Goal: Browse casually: Explore the website without a specific task or goal

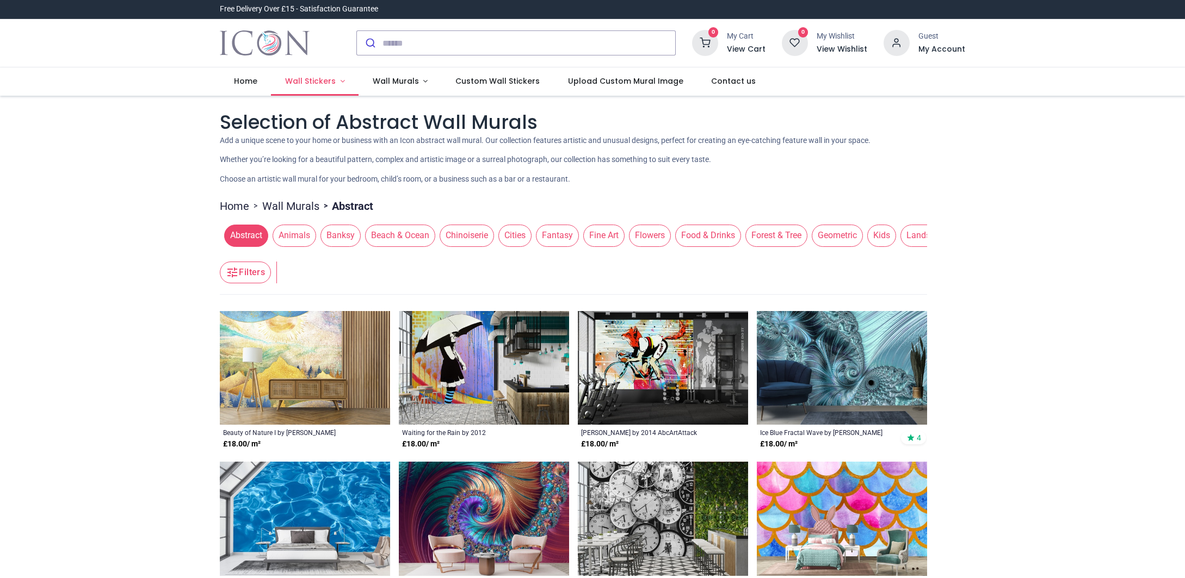
click at [301, 81] on span "Wall Stickers" at bounding box center [310, 81] width 51 height 11
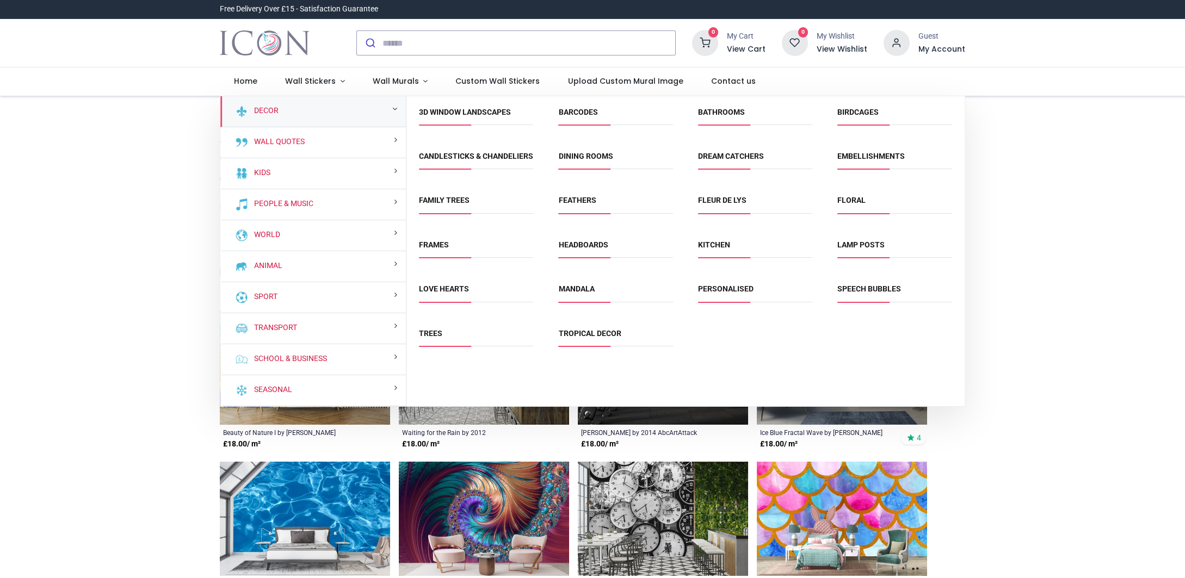
click at [431, 338] on link "Trees" at bounding box center [430, 333] width 23 height 9
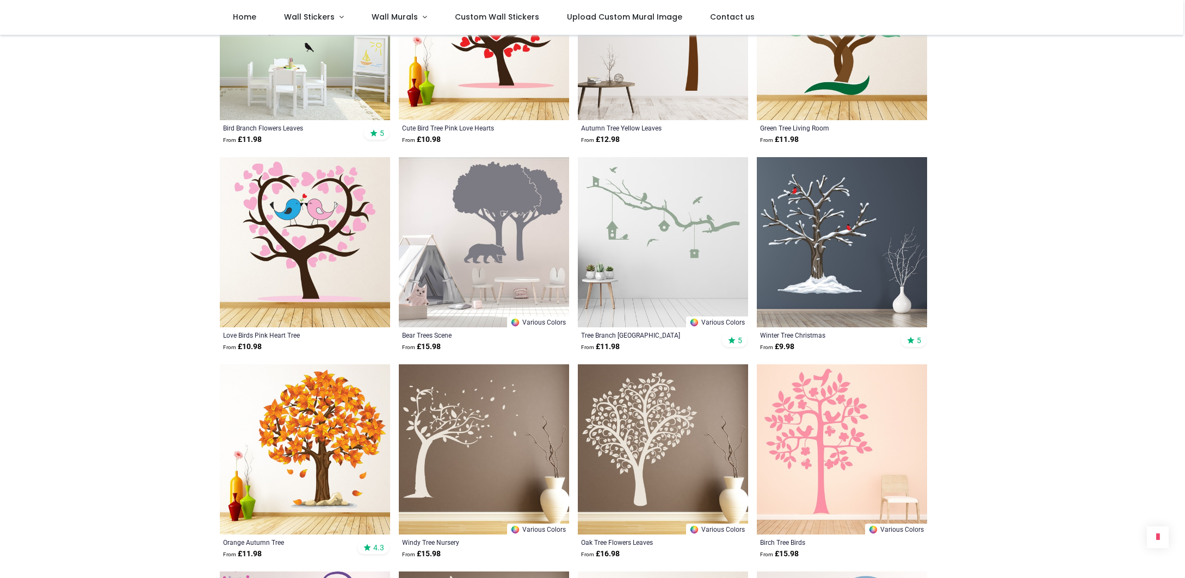
scroll to position [4869, 0]
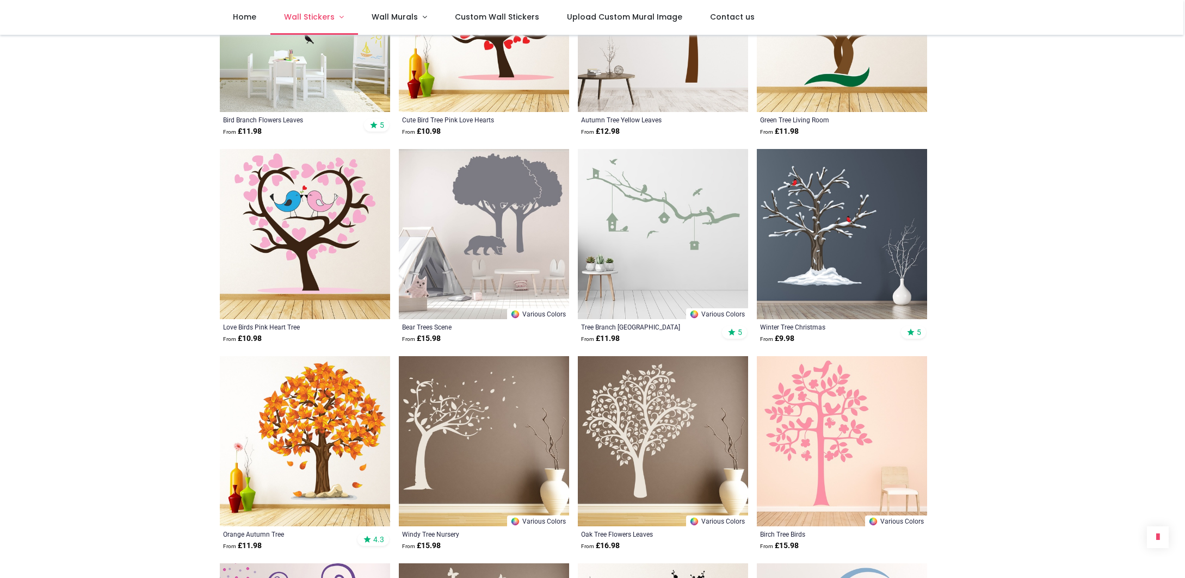
click at [321, 19] on span "Wall Stickers" at bounding box center [309, 16] width 51 height 11
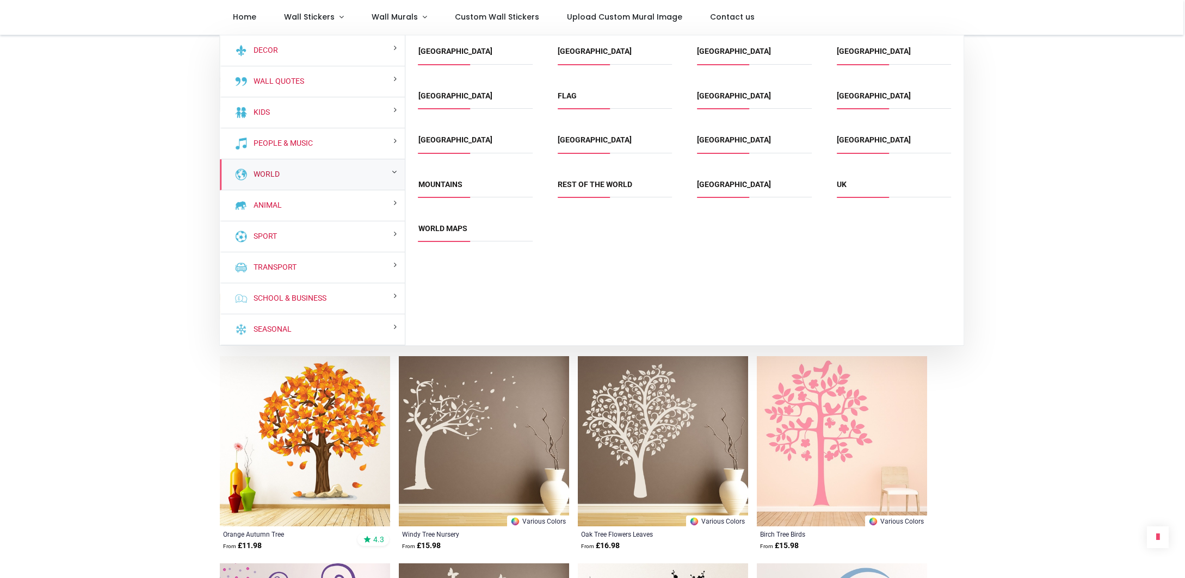
click at [280, 176] on link "World" at bounding box center [264, 174] width 30 height 11
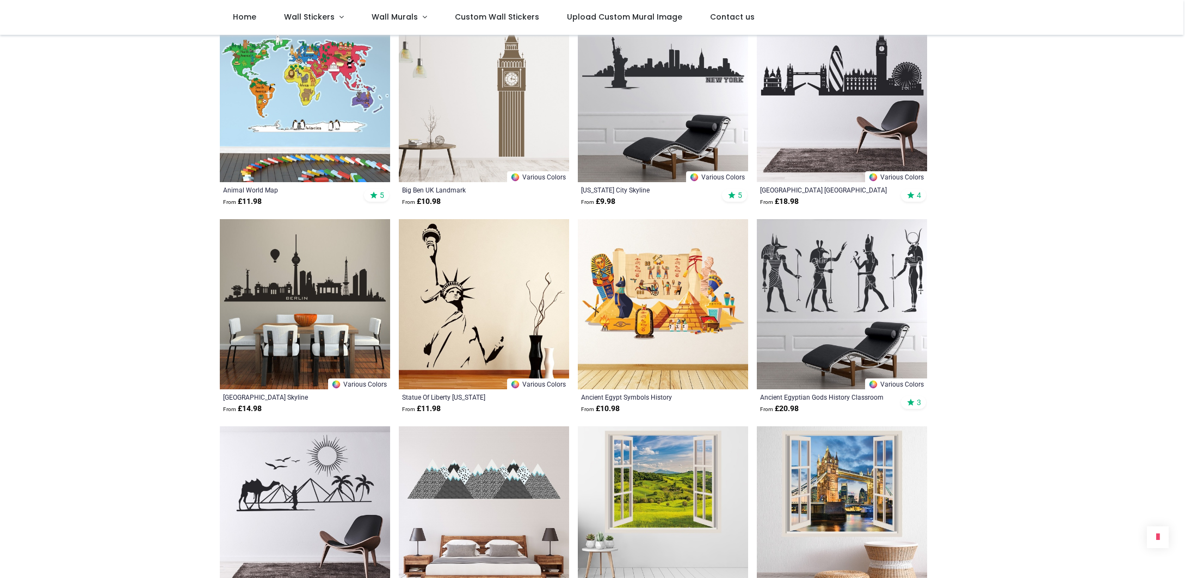
scroll to position [899, 0]
click at [827, 283] on img at bounding box center [842, 304] width 170 height 170
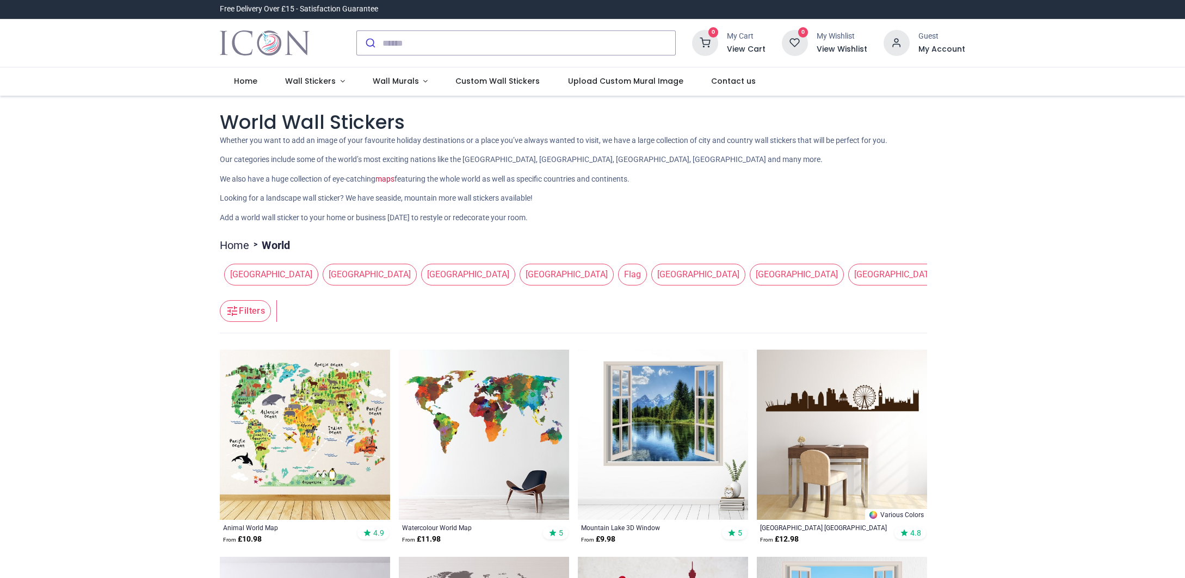
click at [848, 276] on span "[GEOGRAPHIC_DATA]" at bounding box center [895, 275] width 94 height 22
click at [848, 280] on span "[GEOGRAPHIC_DATA]" at bounding box center [895, 275] width 94 height 22
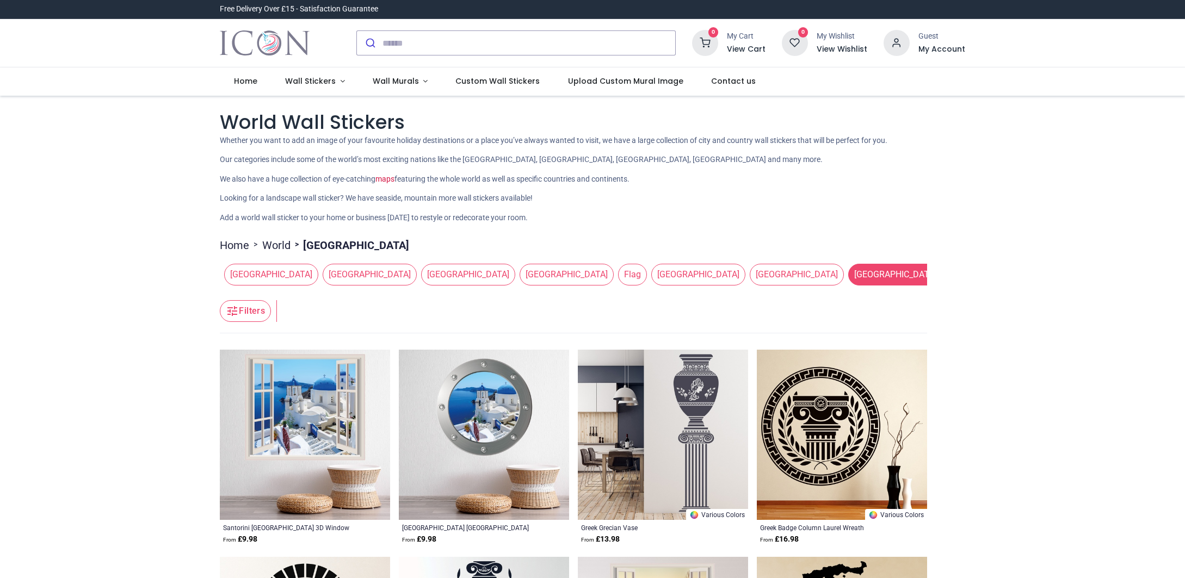
click at [848, 280] on span "[GEOGRAPHIC_DATA]" at bounding box center [895, 275] width 94 height 22
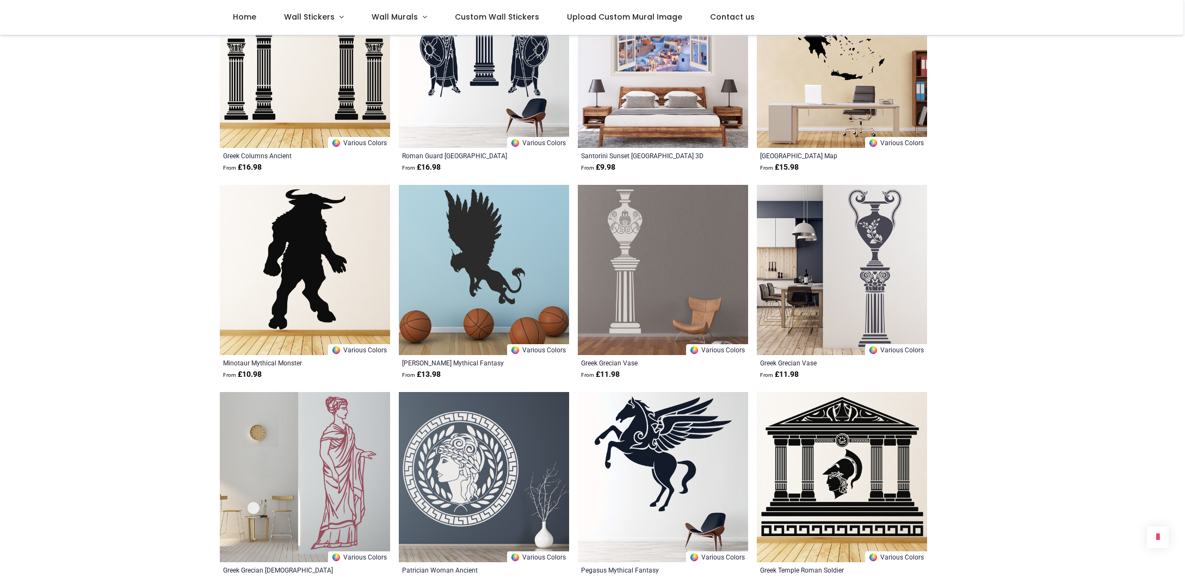
scroll to position [517, 0]
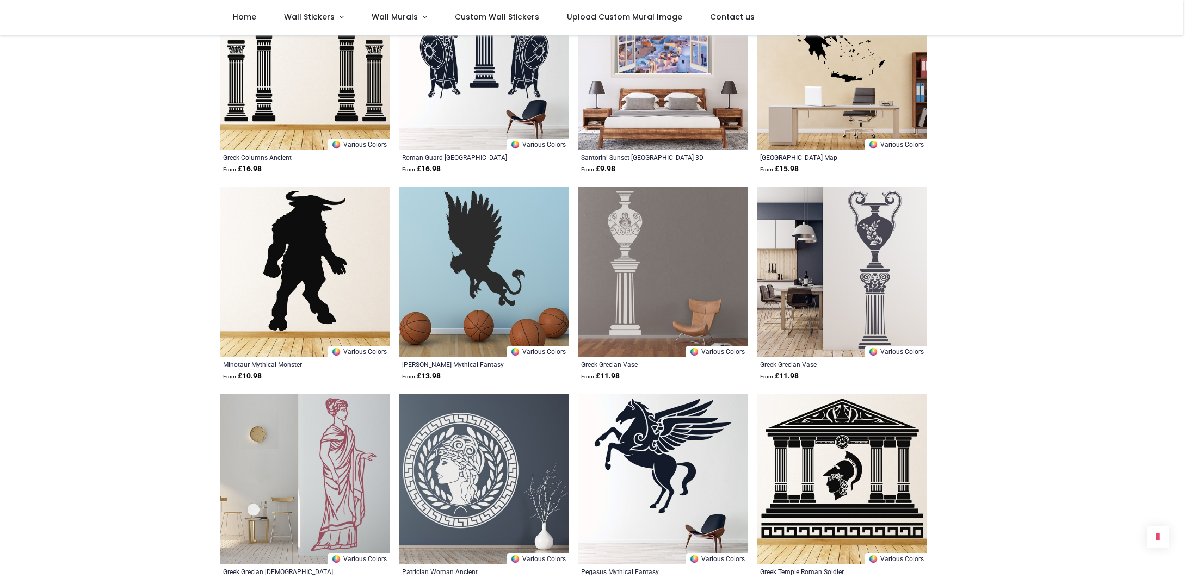
click at [612, 310] on img at bounding box center [663, 272] width 170 height 170
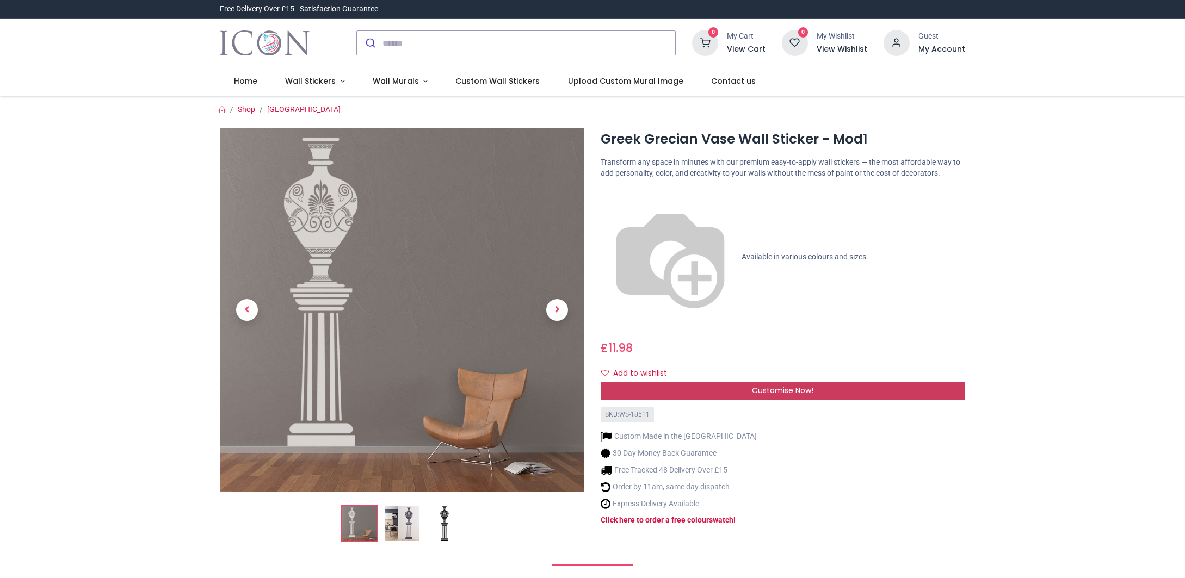
click at [719, 382] on div "Customise Now!" at bounding box center [783, 391] width 365 height 18
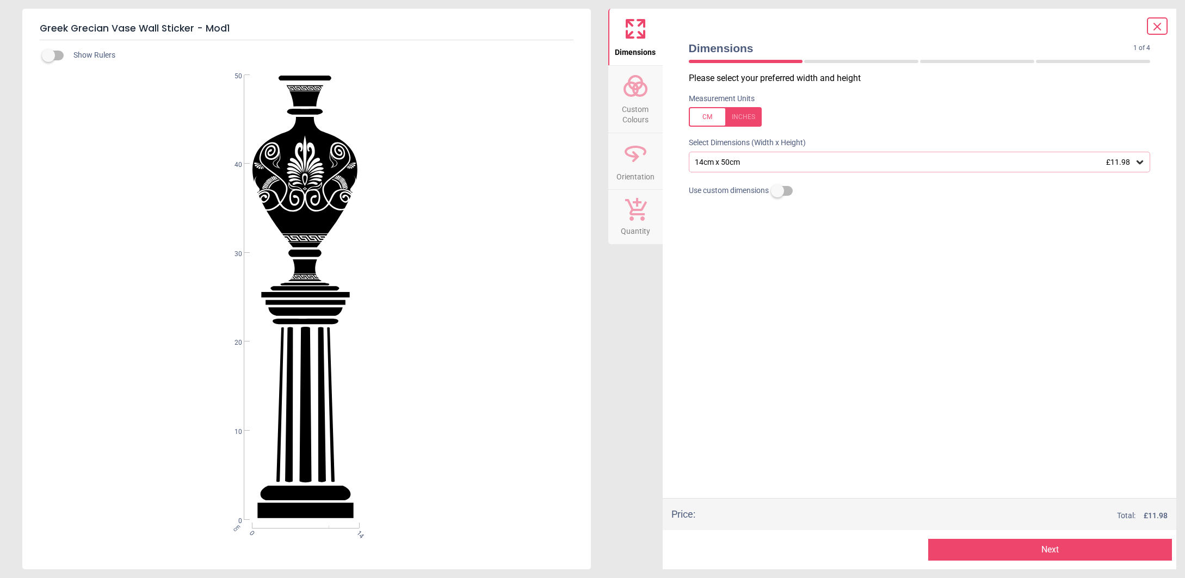
click at [1138, 163] on icon at bounding box center [1139, 162] width 11 height 11
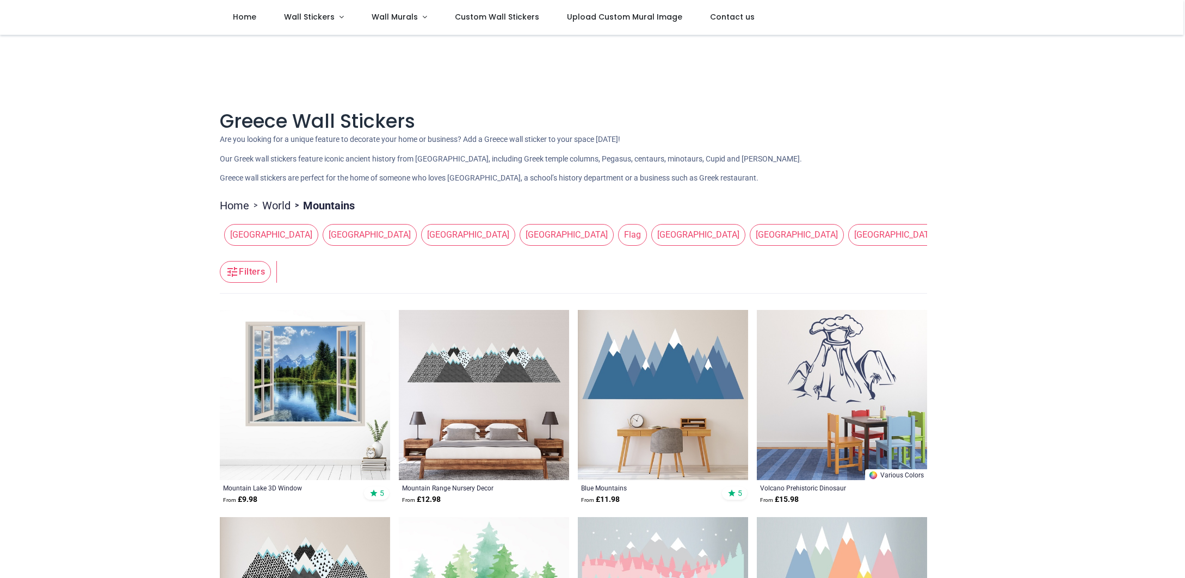
scroll to position [1, 0]
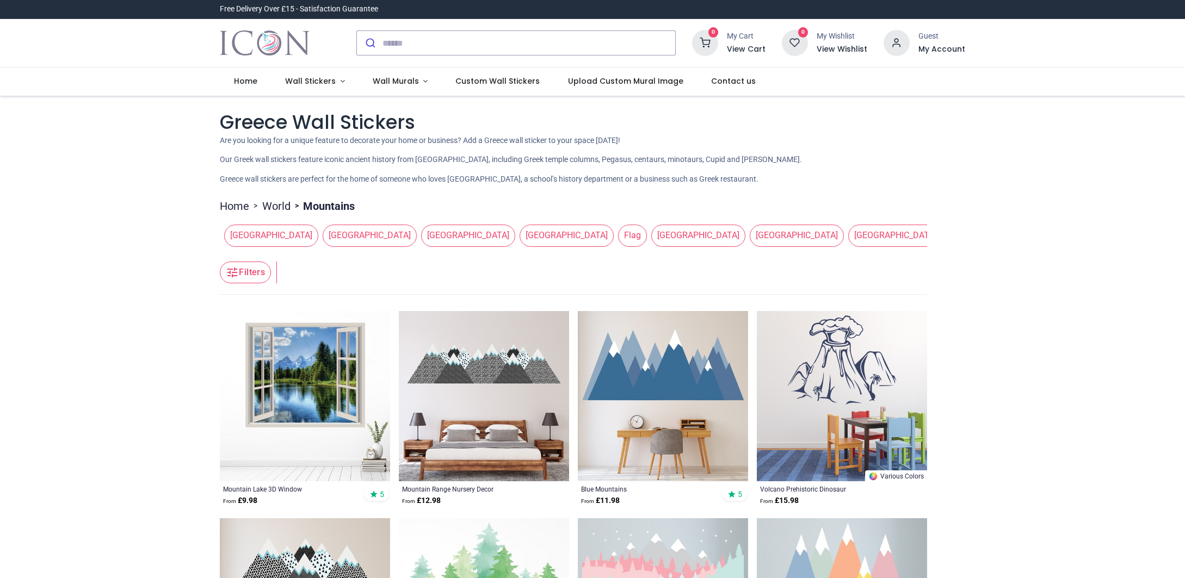
click at [947, 242] on span "[GEOGRAPHIC_DATA]" at bounding box center [994, 236] width 94 height 22
click at [947, 239] on span "[GEOGRAPHIC_DATA]" at bounding box center [994, 236] width 94 height 22
click at [947, 242] on span "[GEOGRAPHIC_DATA]" at bounding box center [994, 236] width 94 height 22
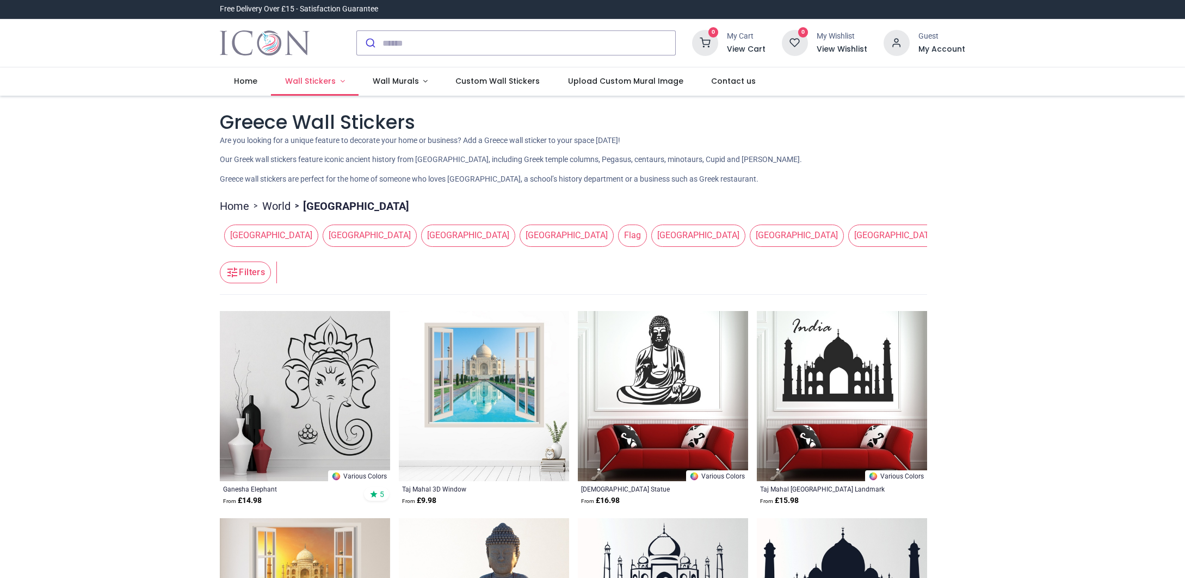
click at [312, 83] on span "Wall Stickers" at bounding box center [310, 81] width 51 height 11
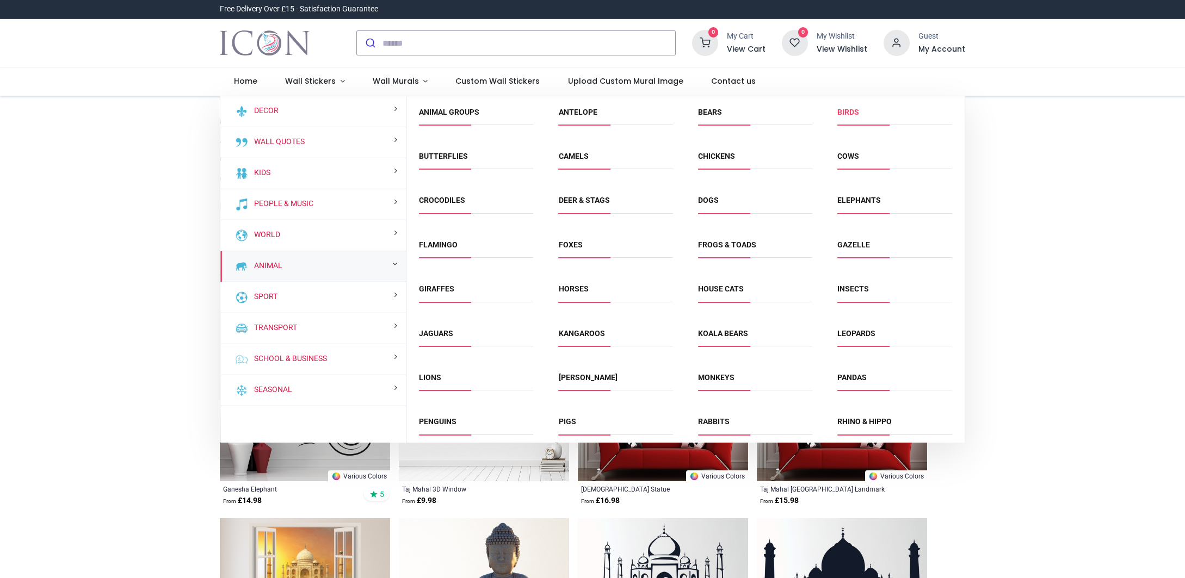
click at [844, 112] on link "Birds" at bounding box center [848, 112] width 22 height 9
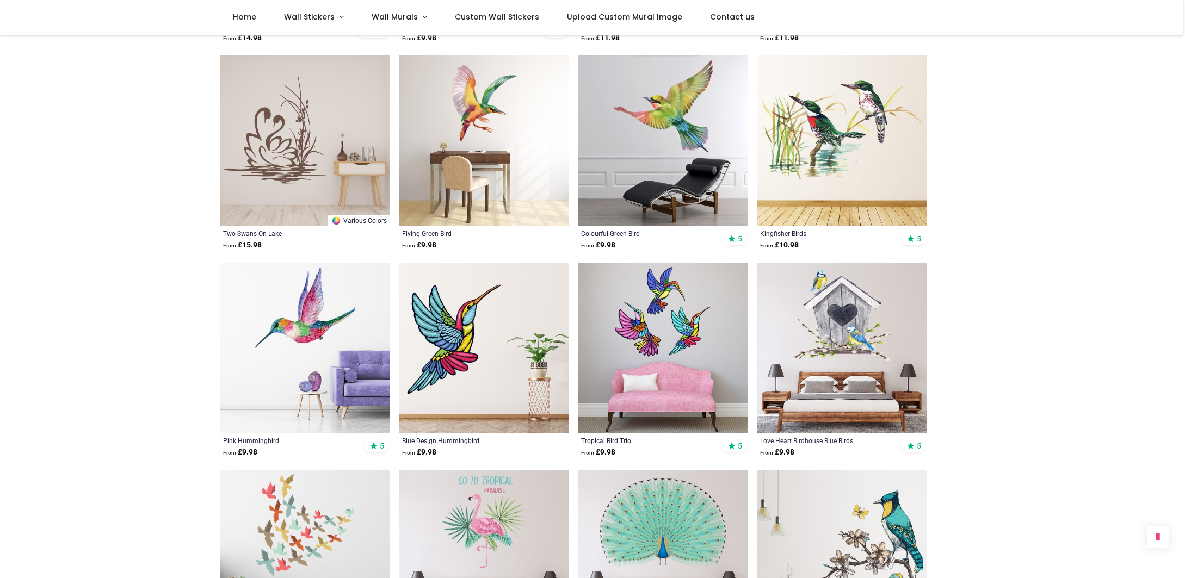
scroll to position [825, 0]
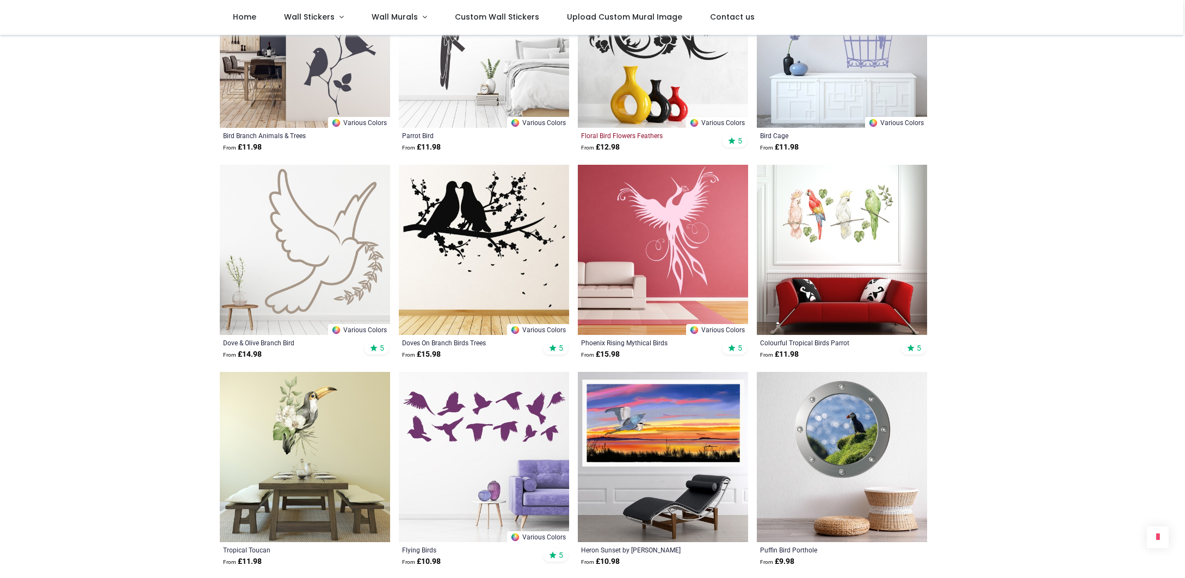
scroll to position [2574, 0]
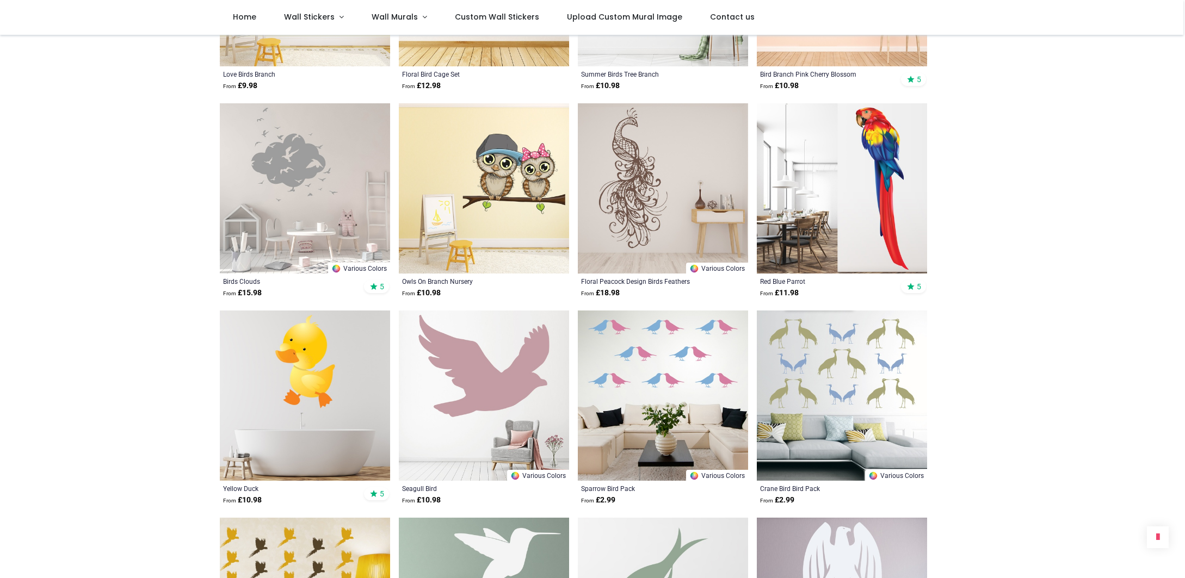
scroll to position [3672, 0]
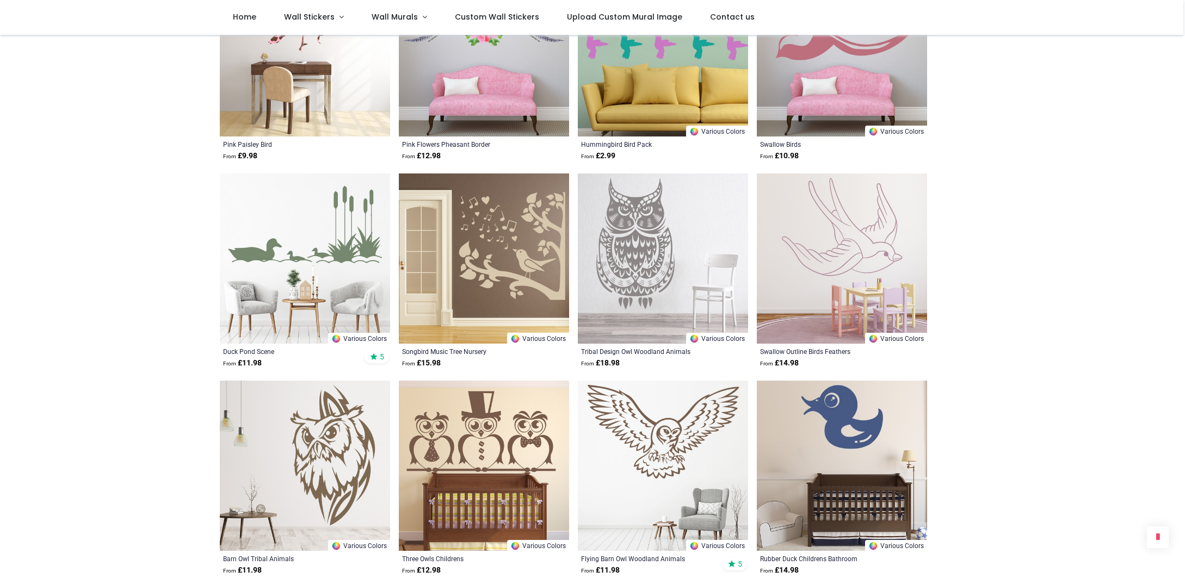
scroll to position [5468, 0]
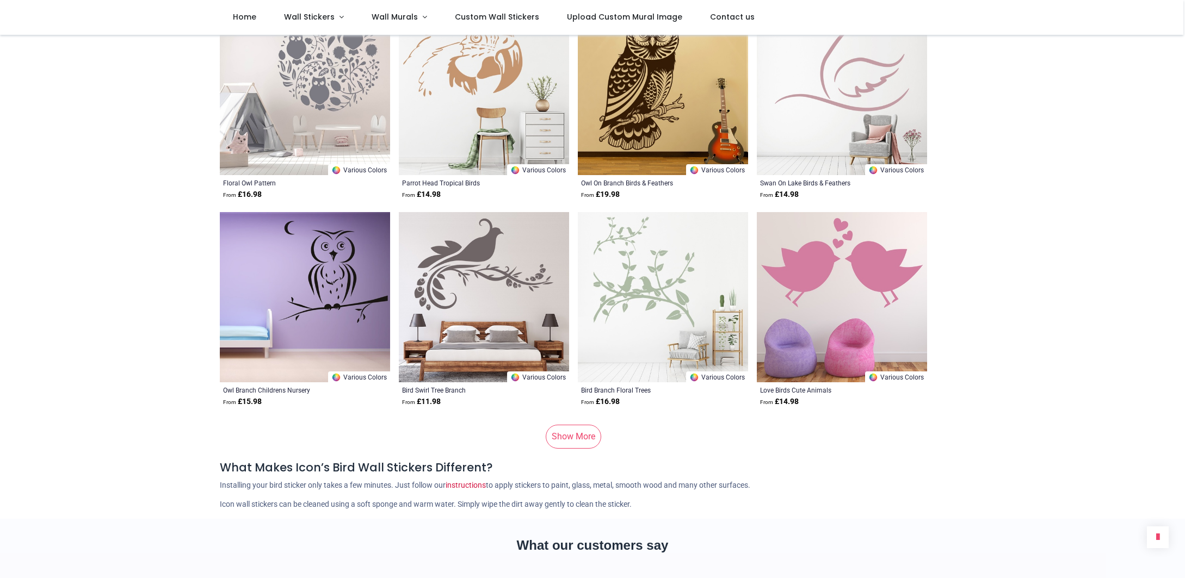
scroll to position [7088, 0]
click at [573, 441] on link "Show More" at bounding box center [573, 436] width 55 height 24
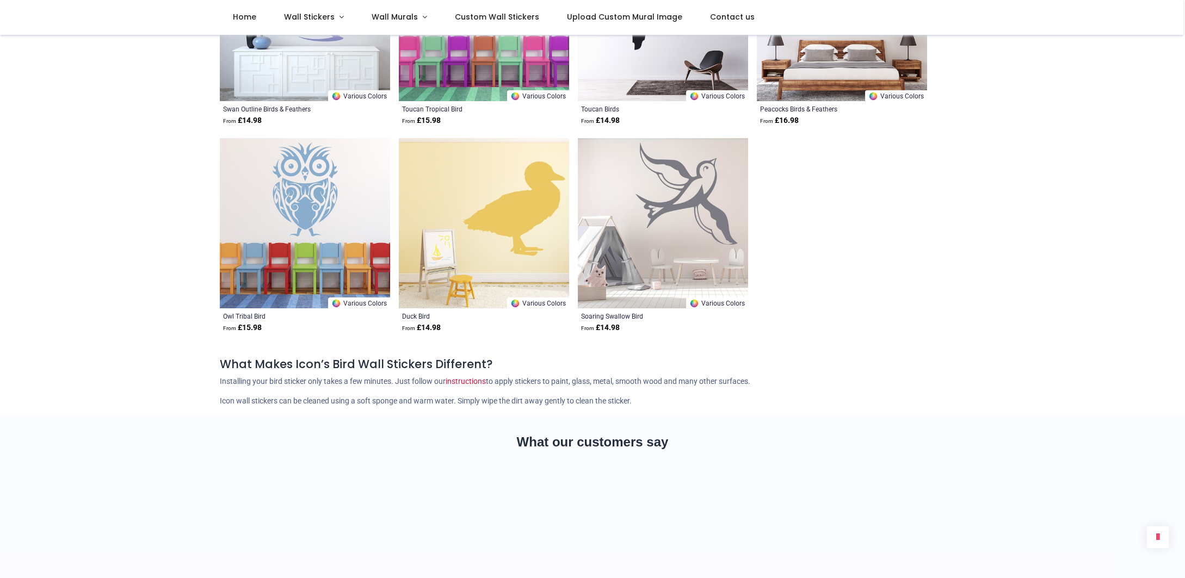
scroll to position [8613, 0]
click at [330, 17] on span "Wall Stickers" at bounding box center [309, 16] width 51 height 11
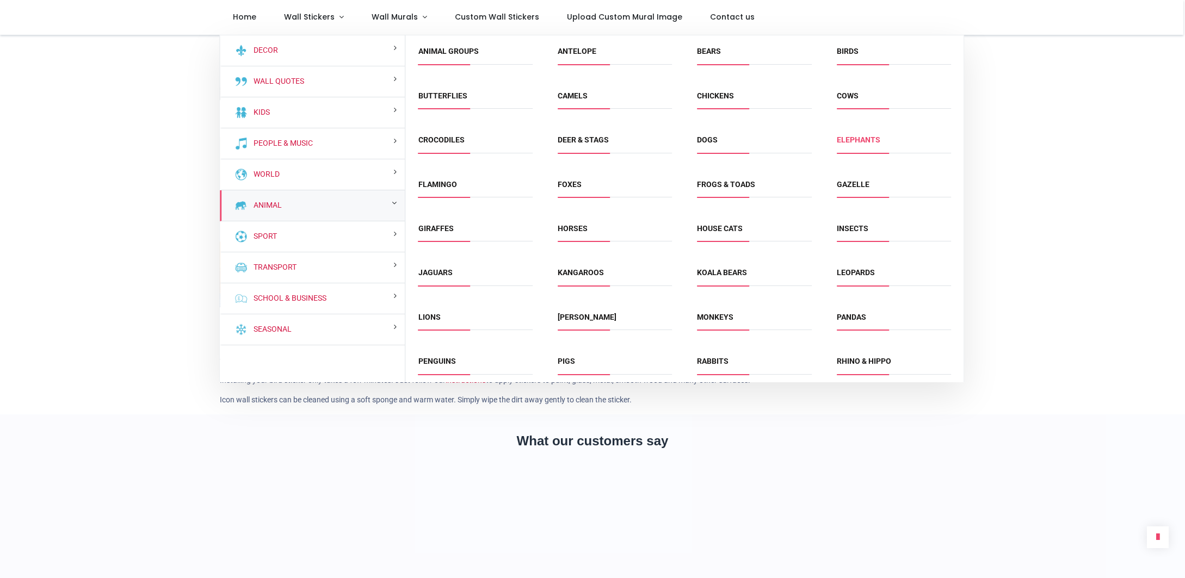
click at [858, 138] on link "Elephants" at bounding box center [859, 139] width 44 height 9
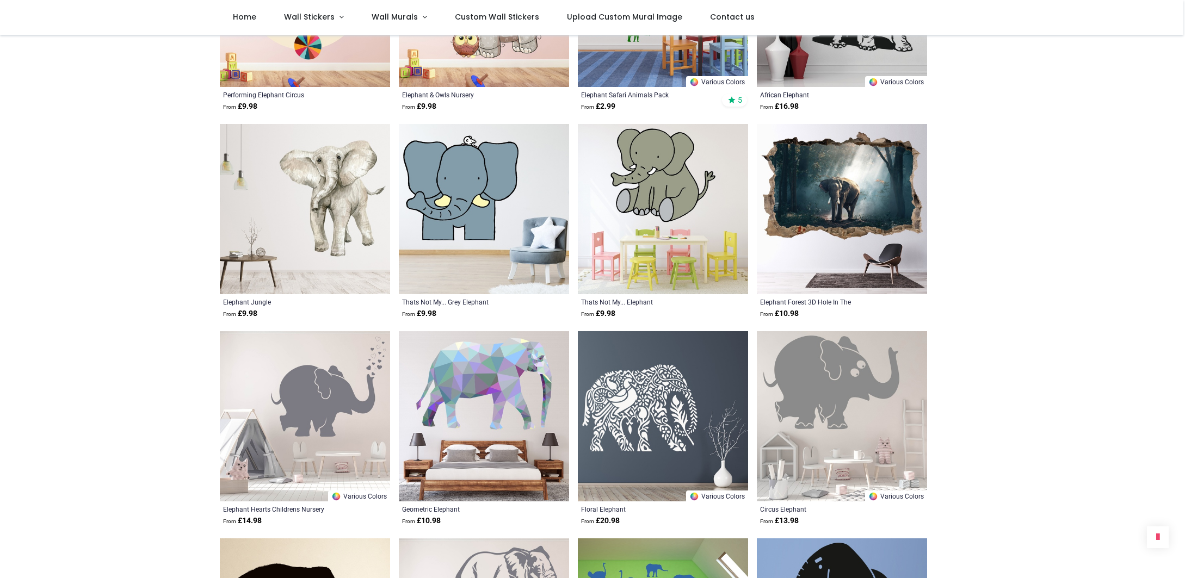
scroll to position [959, 0]
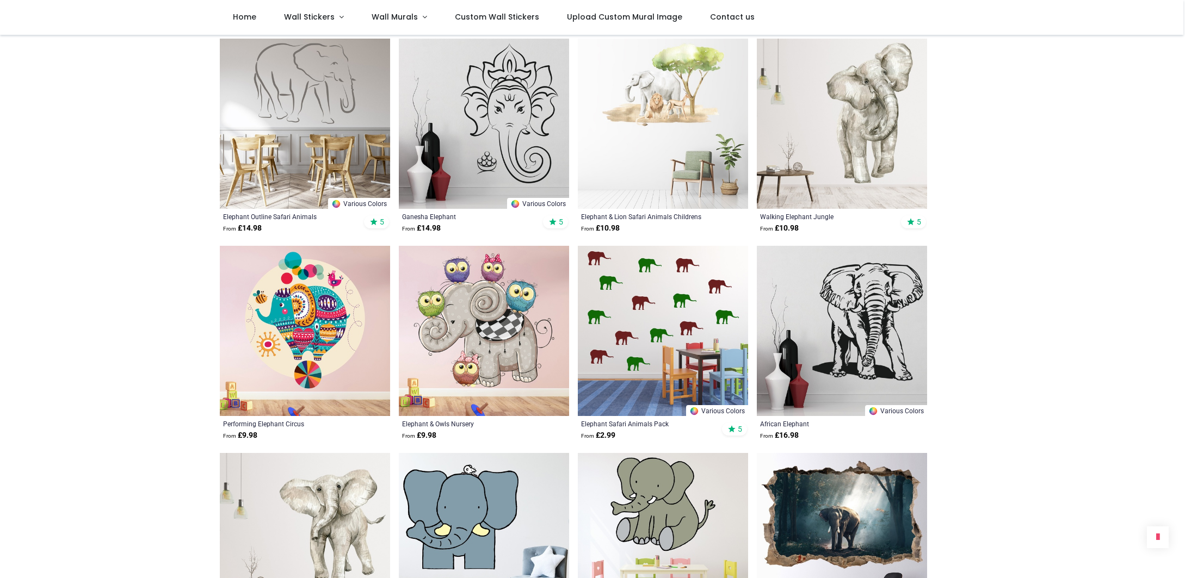
scroll to position [620, 0]
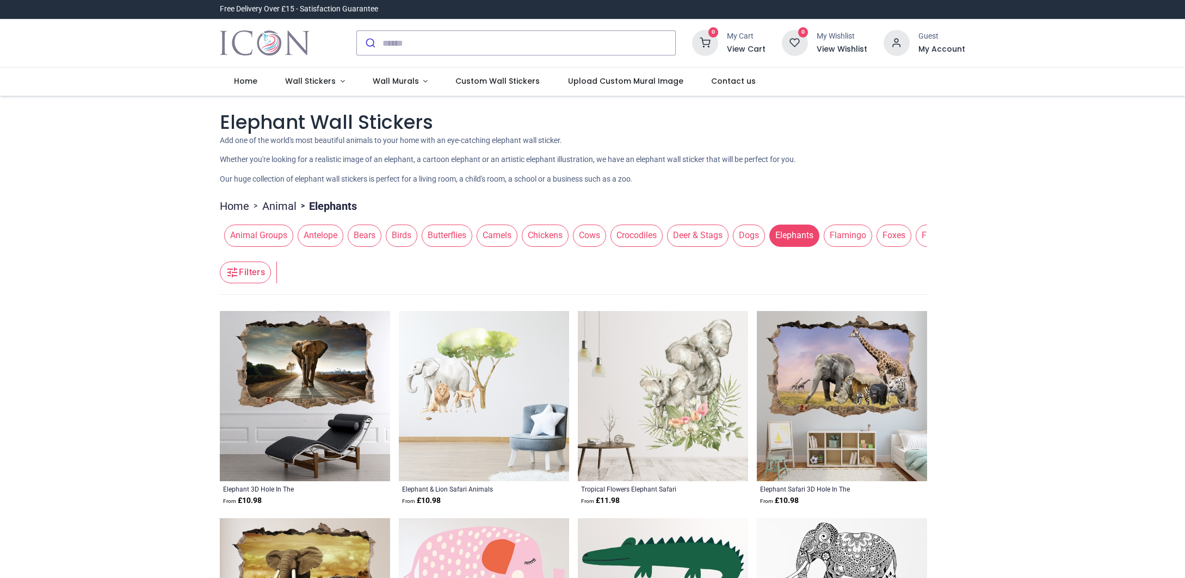
click at [428, 245] on span "Butterflies" at bounding box center [447, 236] width 51 height 22
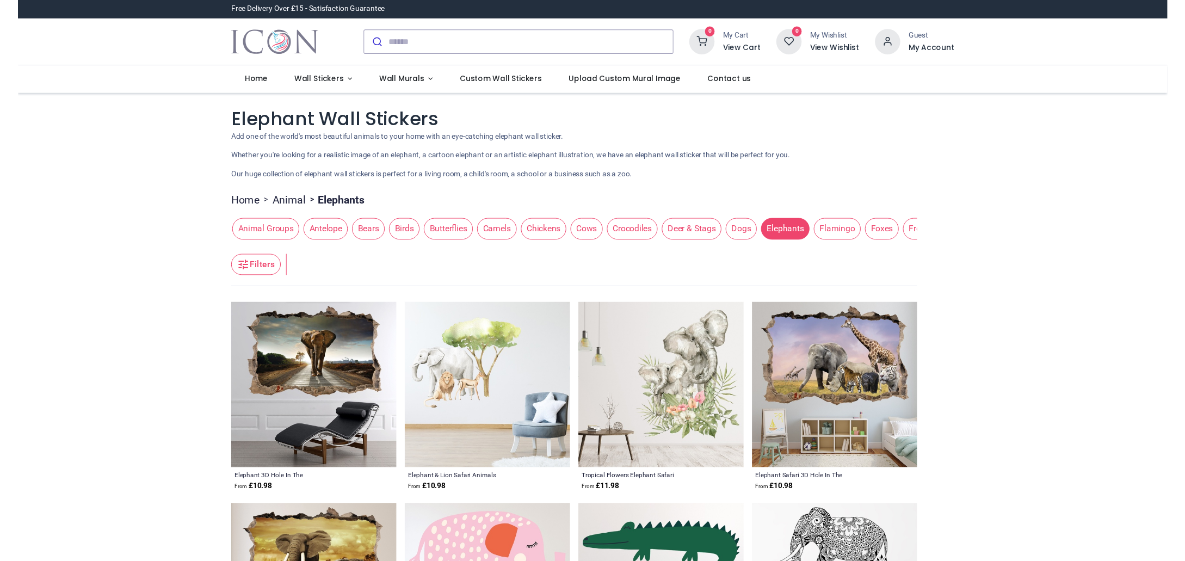
scroll to position [0, 3]
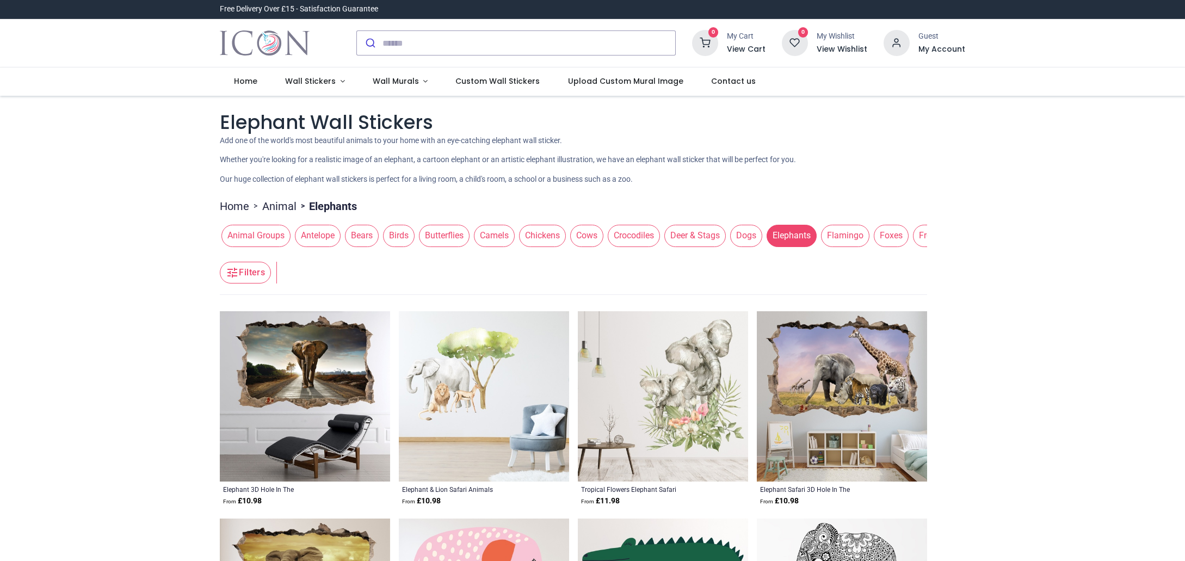
click at [420, 246] on span "Butterflies" at bounding box center [444, 236] width 51 height 22
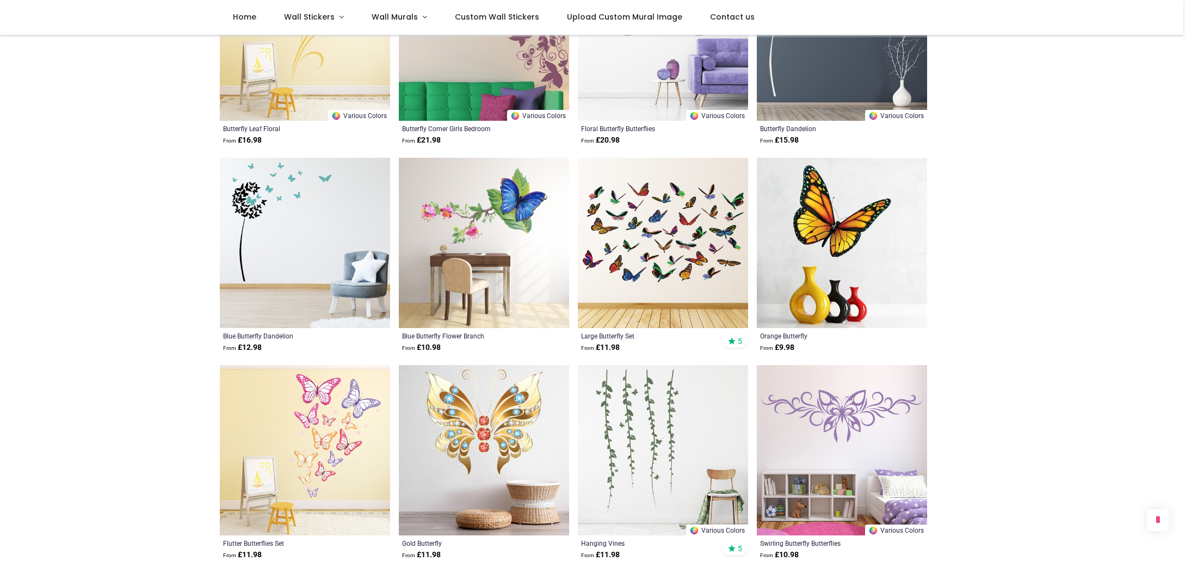
scroll to position [925, 0]
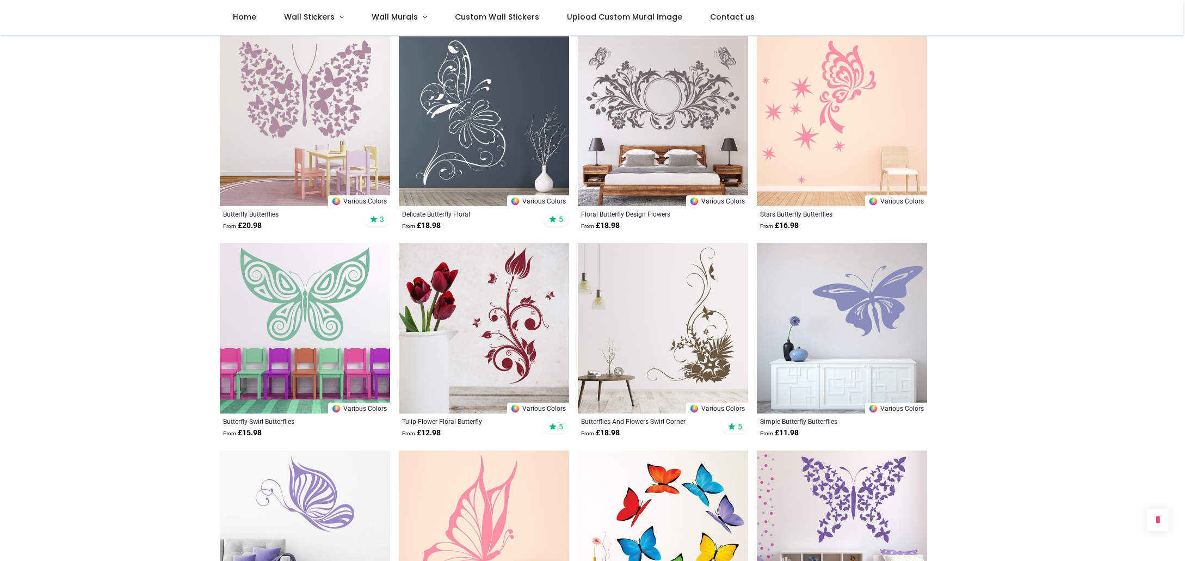
scroll to position [2501, 0]
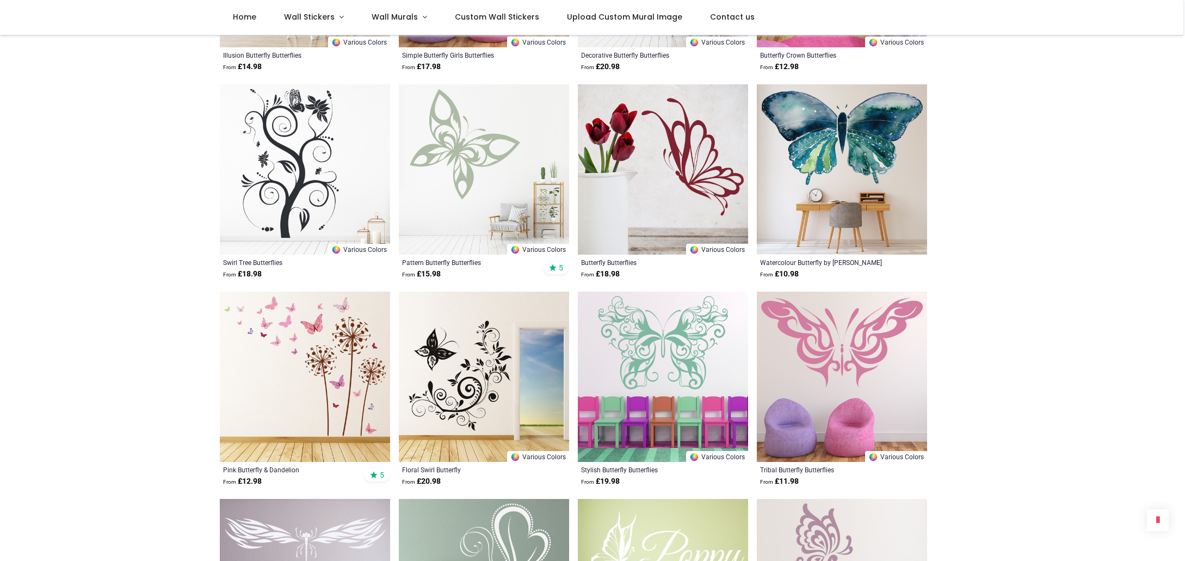
scroll to position [3478, 0]
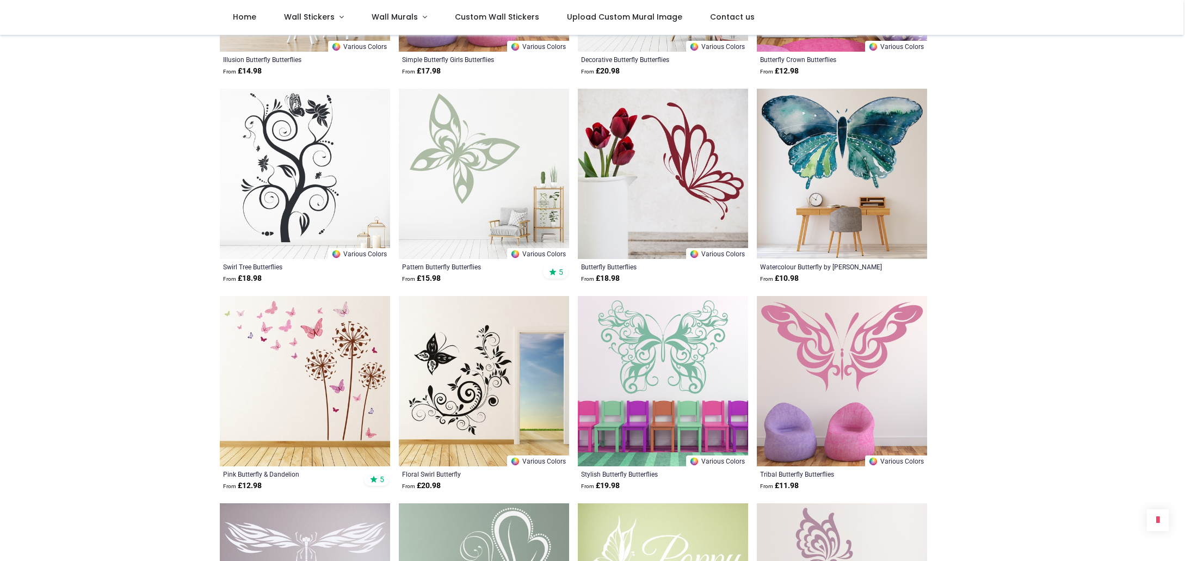
click at [450, 197] on img at bounding box center [484, 174] width 170 height 170
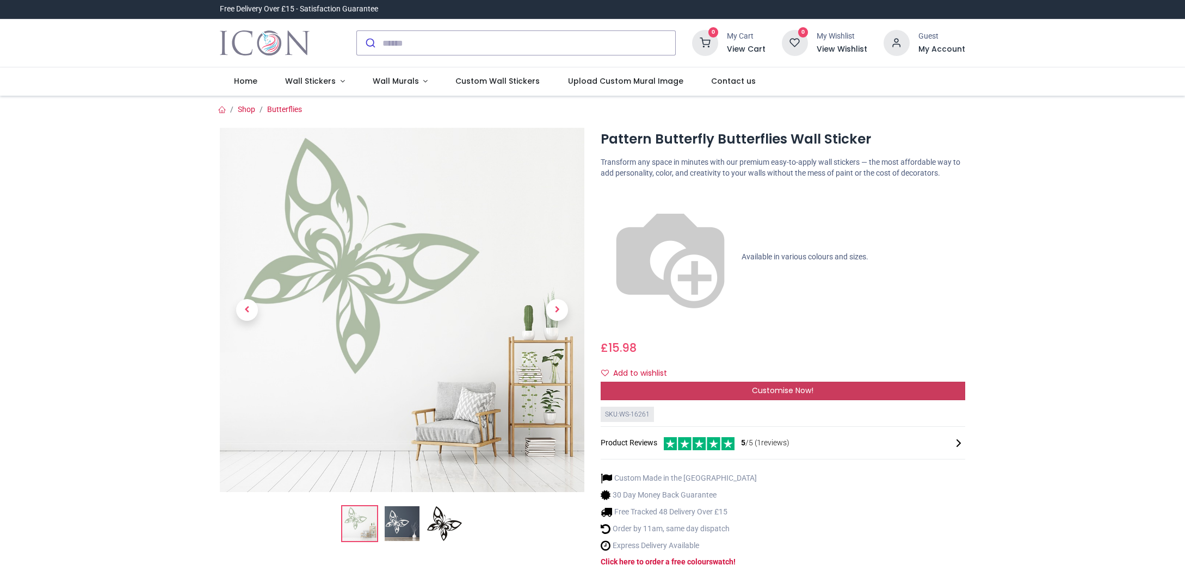
click at [691, 382] on div "Customise Now!" at bounding box center [783, 391] width 365 height 18
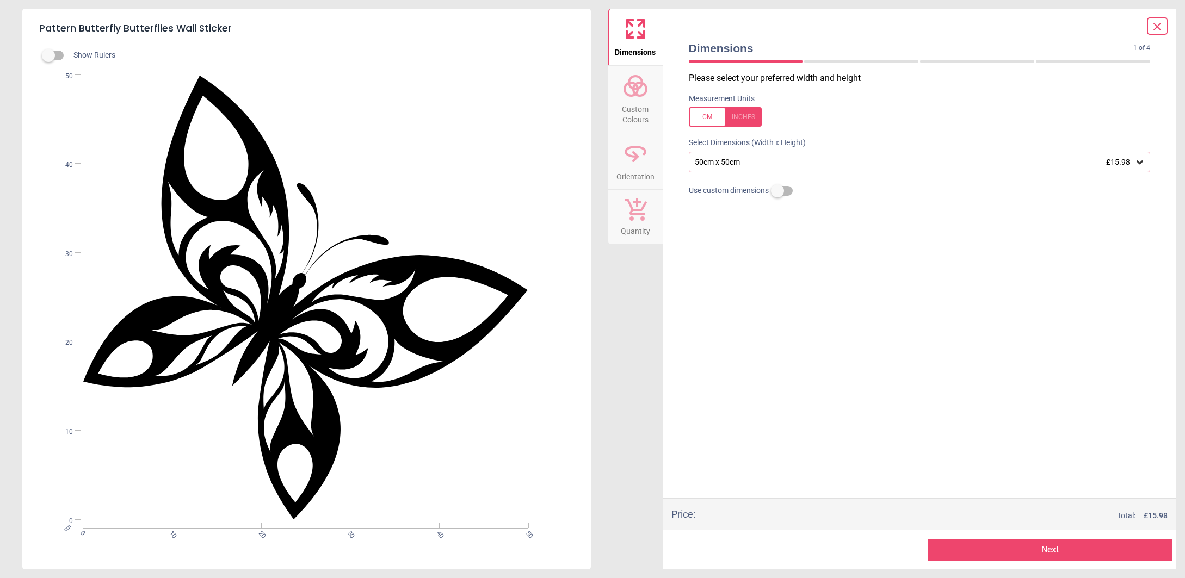
click at [1140, 162] on icon at bounding box center [1140, 163] width 7 height 4
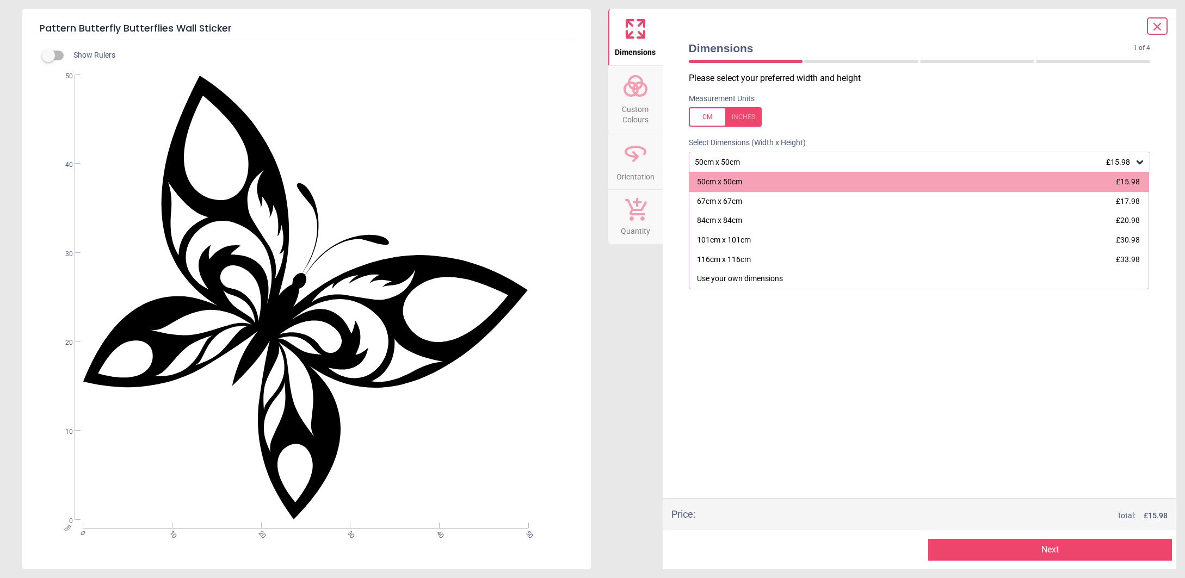
click at [720, 162] on div "50cm x 50cm £15.98" at bounding box center [914, 162] width 441 height 9
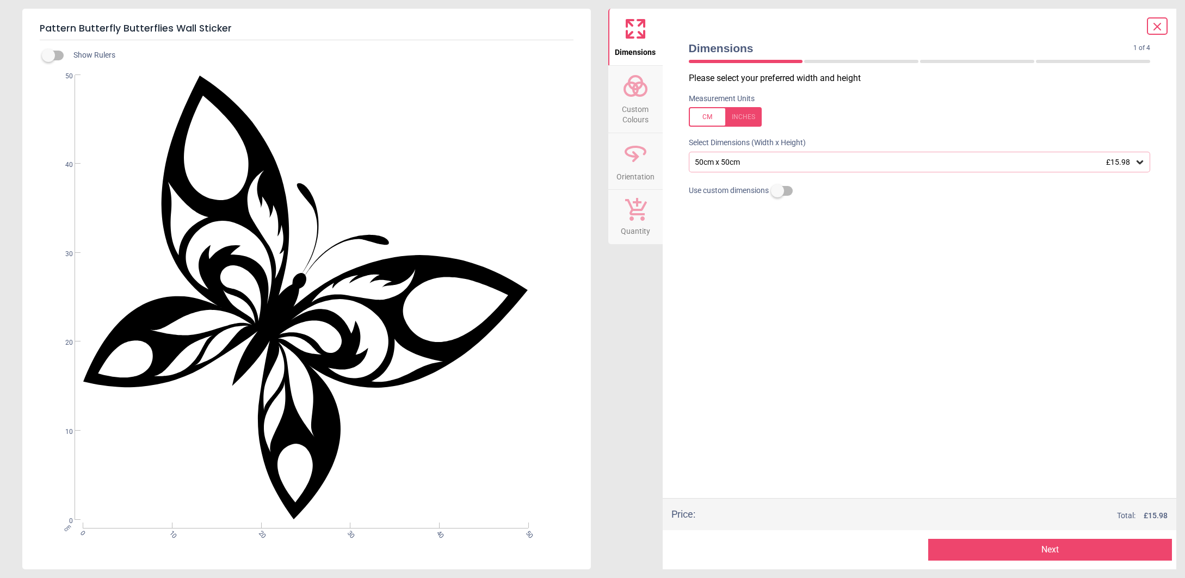
drag, startPoint x: 782, startPoint y: 192, endPoint x: 791, endPoint y: 191, distance: 8.2
click at [778, 191] on label at bounding box center [778, 191] width 0 height 0
click at [791, 191] on label "Width (cm)" at bounding box center [920, 188] width 462 height 11
drag, startPoint x: 708, startPoint y: 205, endPoint x: 691, endPoint y: 205, distance: 17.4
click at [691, 205] on input "**" at bounding box center [920, 208] width 462 height 24
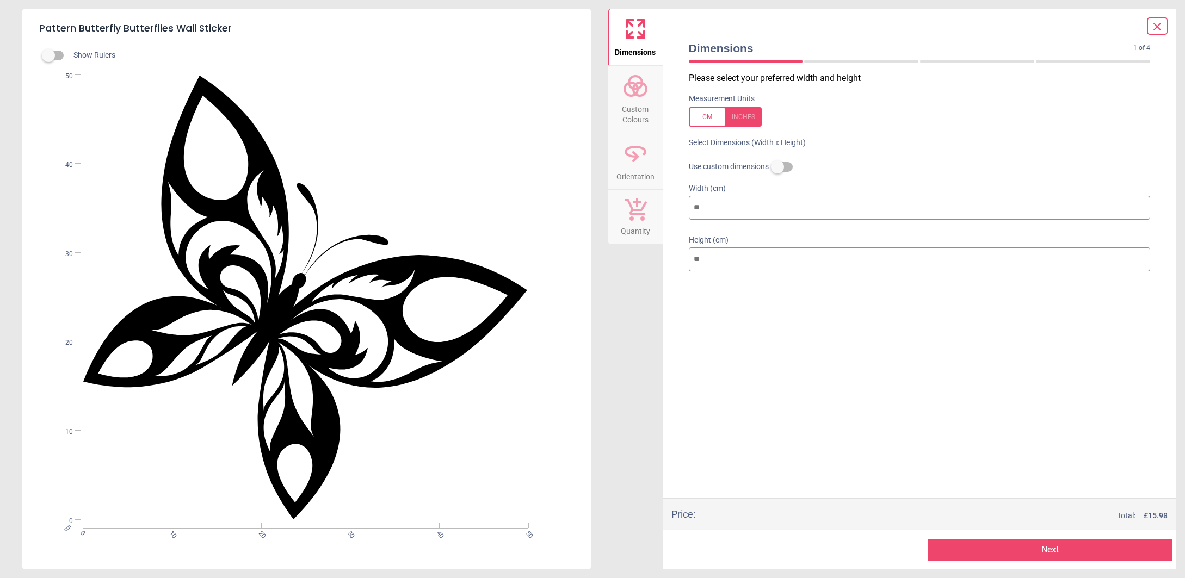
type input "*"
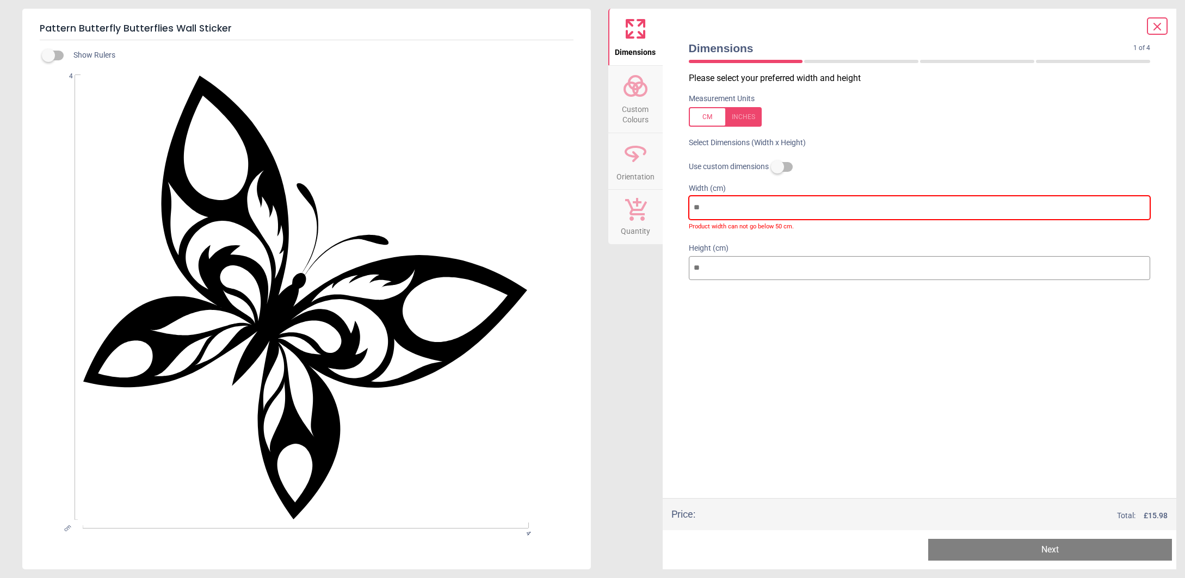
type input "**"
click at [1155, 24] on icon at bounding box center [1157, 26] width 7 height 7
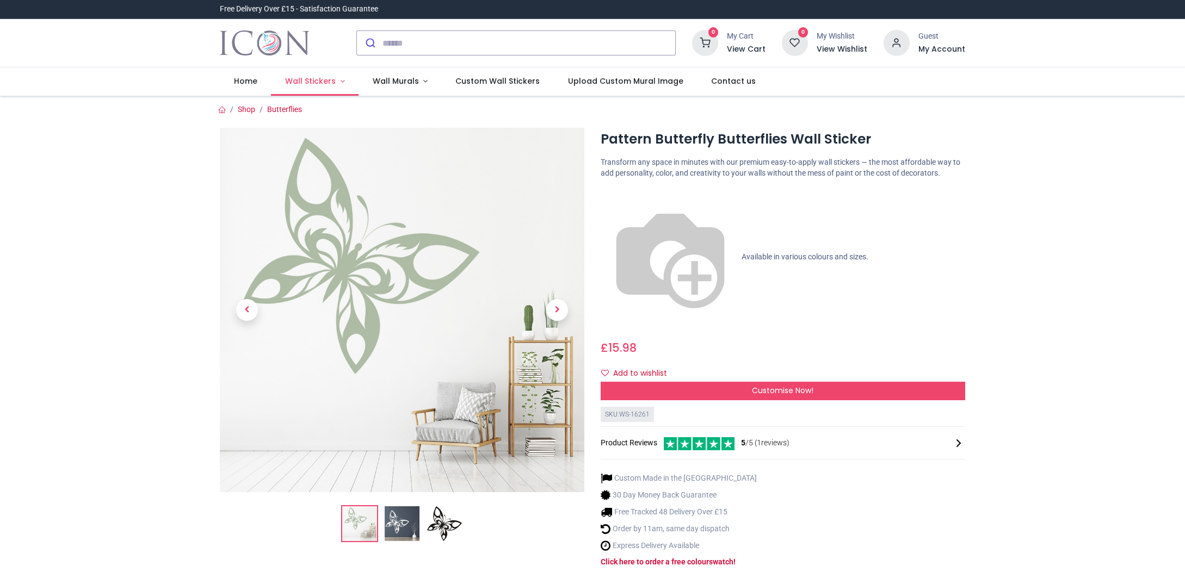
click at [305, 82] on span "Wall Stickers" at bounding box center [310, 81] width 51 height 11
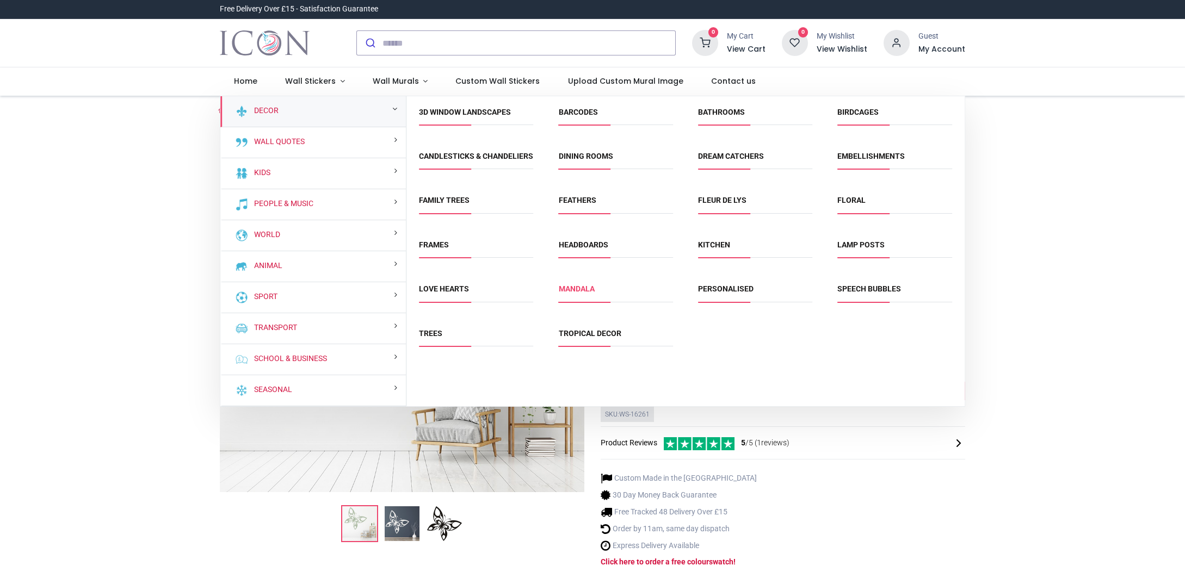
click at [570, 293] on link "Mandala" at bounding box center [577, 289] width 36 height 9
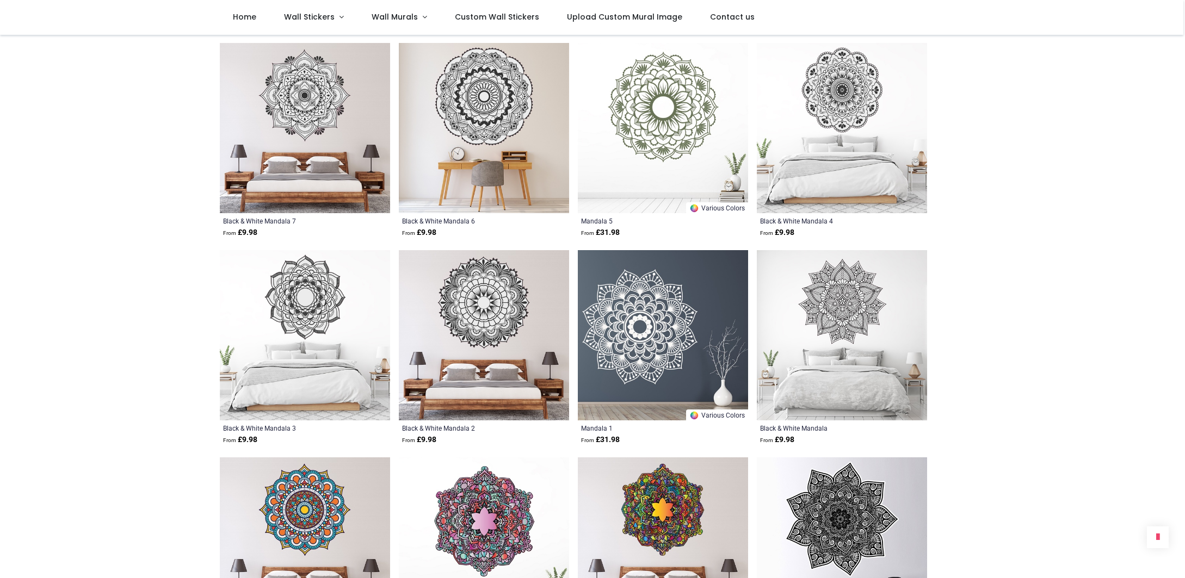
scroll to position [826, 0]
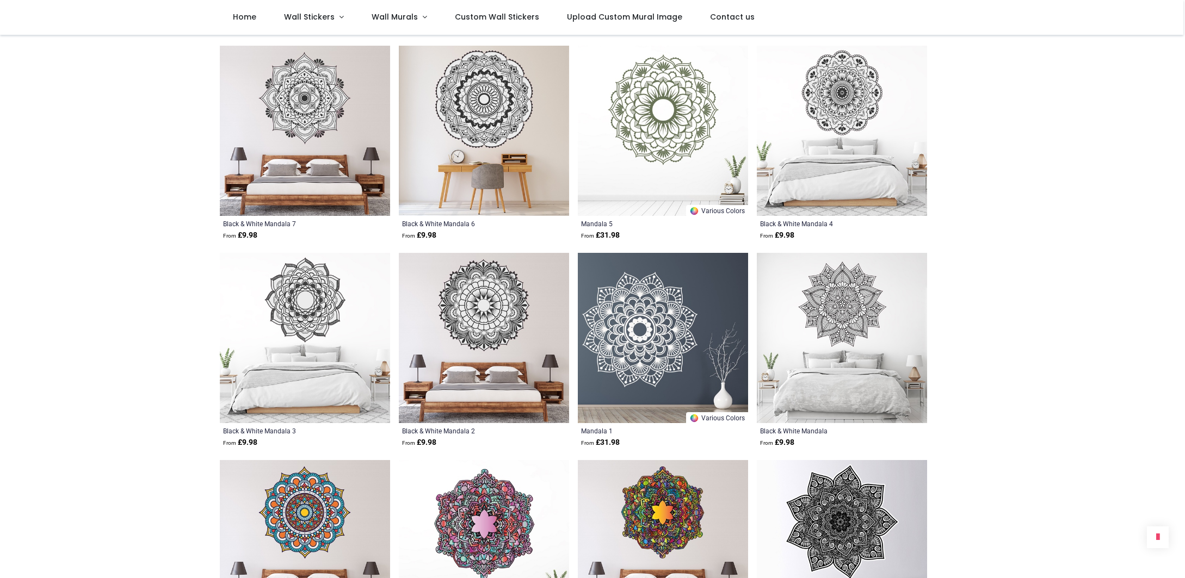
click at [844, 322] on img at bounding box center [842, 338] width 170 height 170
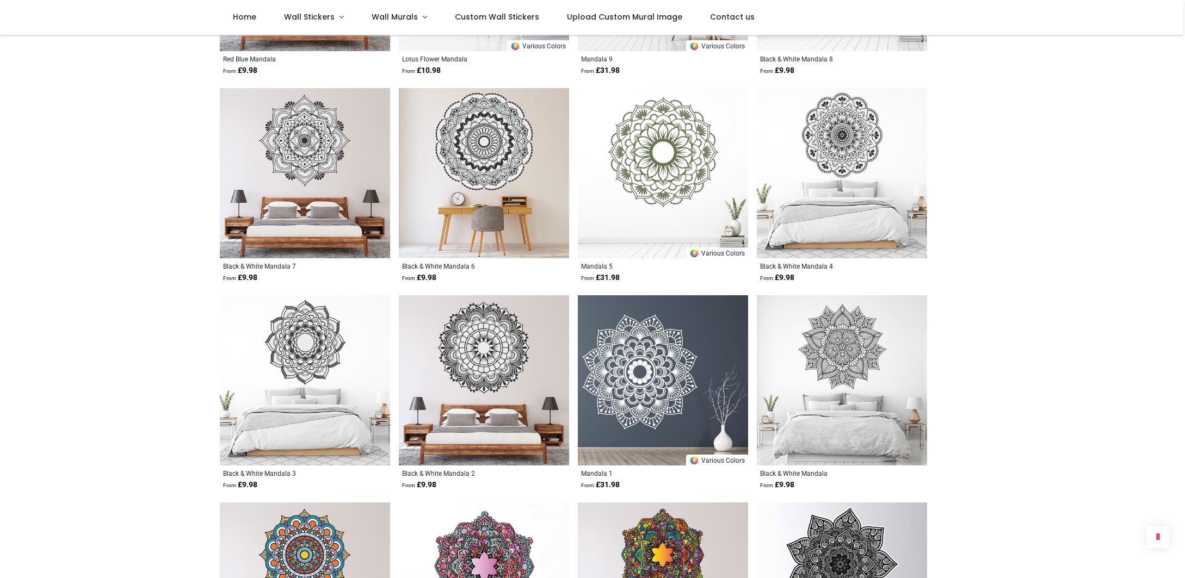
scroll to position [787, 0]
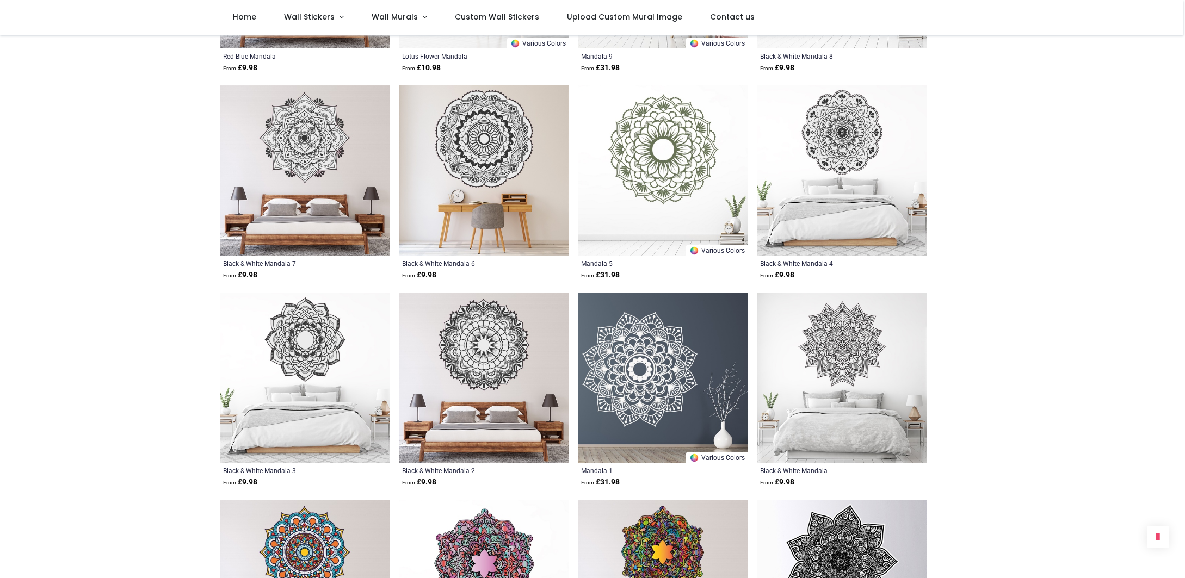
click at [660, 374] on img at bounding box center [663, 378] width 170 height 170
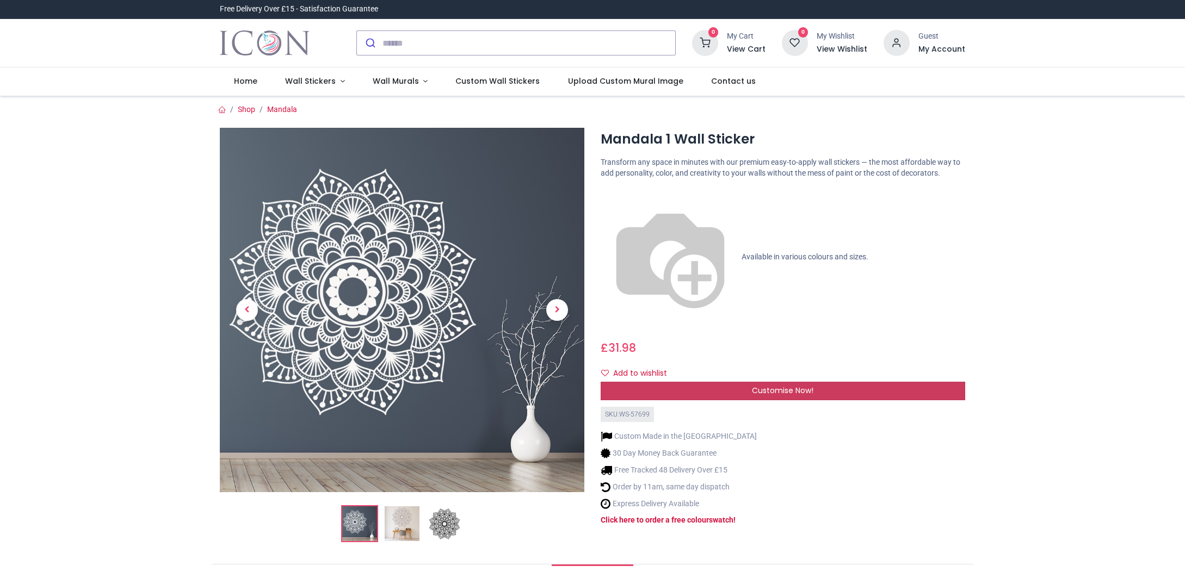
click at [692, 382] on div "Customise Now!" at bounding box center [783, 391] width 365 height 18
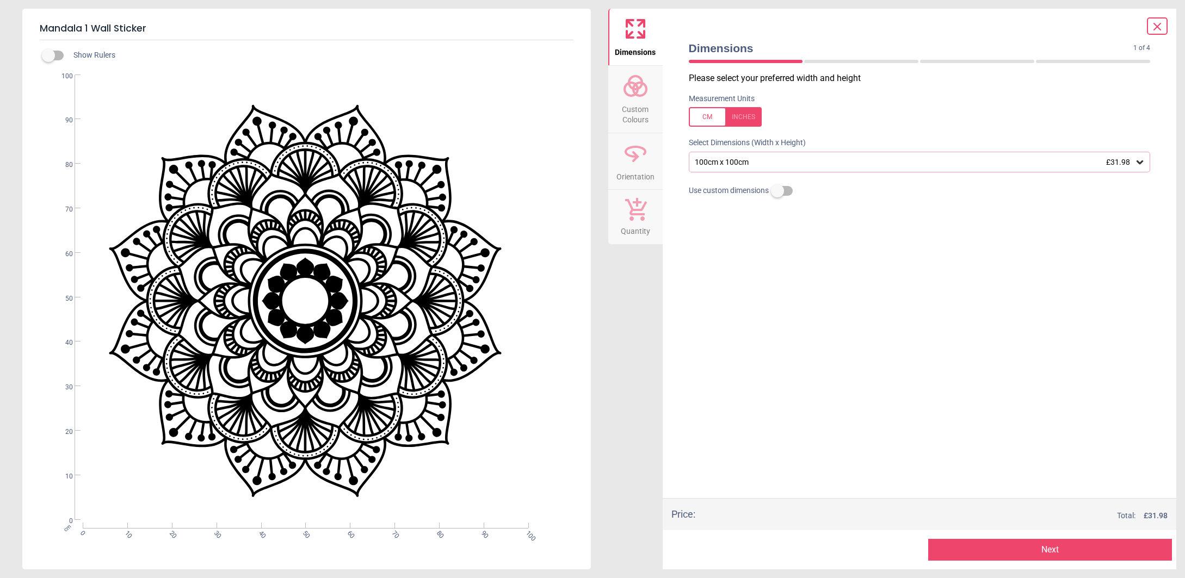
click at [778, 191] on label at bounding box center [778, 191] width 0 height 0
type input "**"
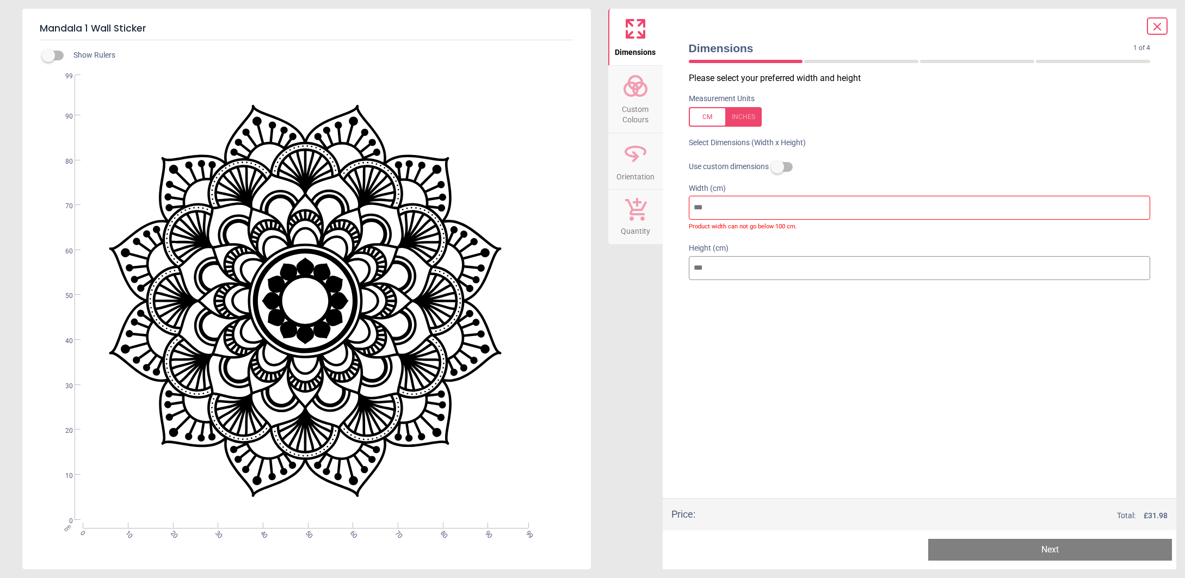
click at [1154, 23] on icon at bounding box center [1157, 26] width 7 height 7
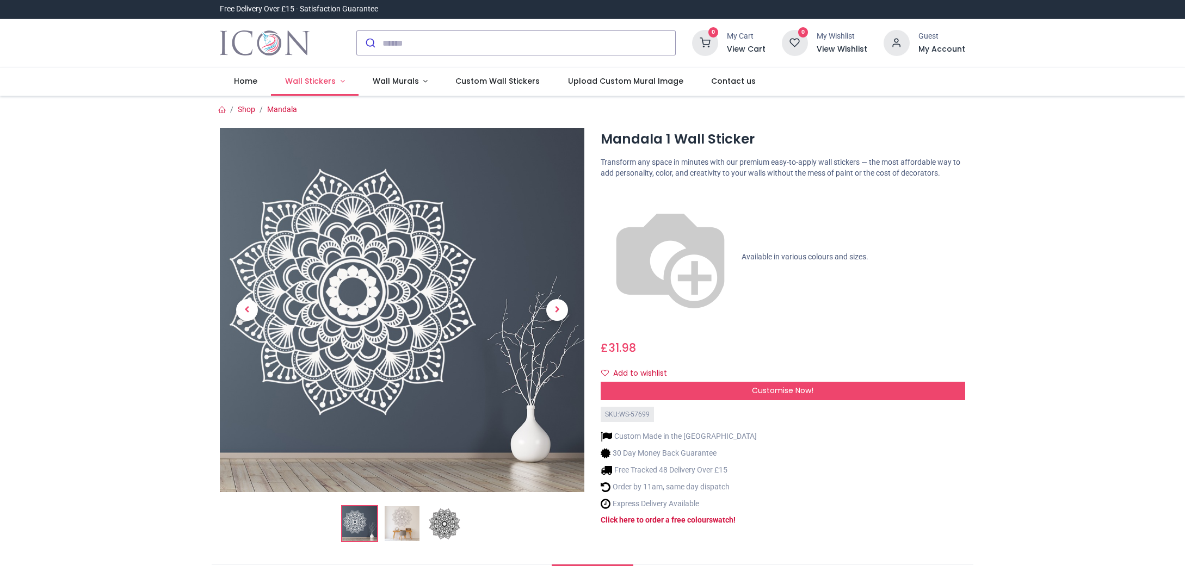
click at [299, 82] on span "Wall Stickers" at bounding box center [310, 81] width 51 height 11
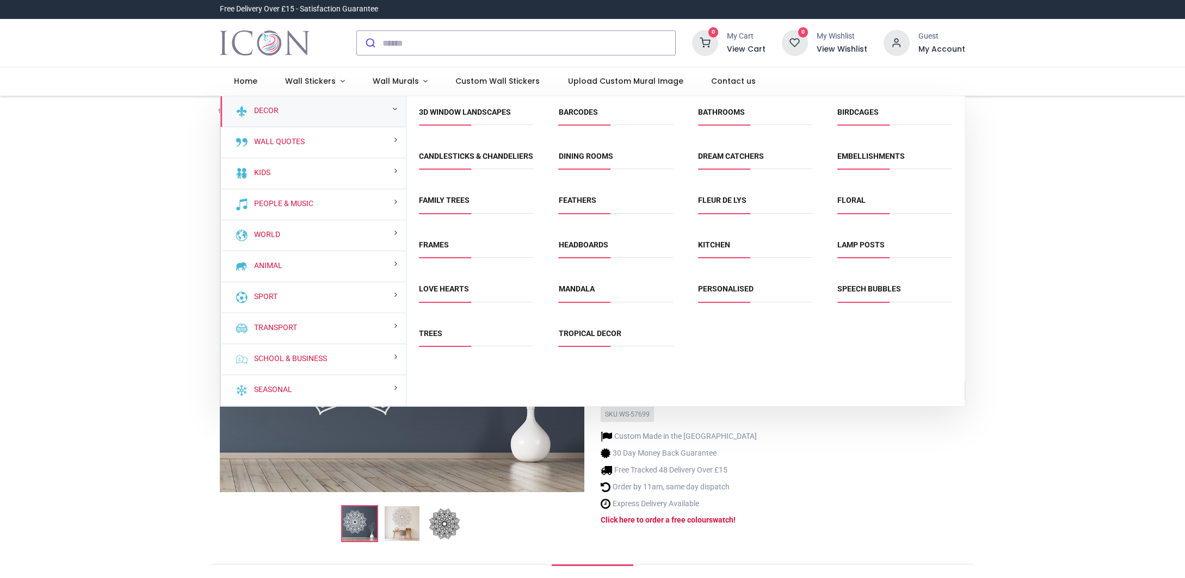
click at [718, 156] on link "Dream Catchers" at bounding box center [731, 156] width 66 height 9
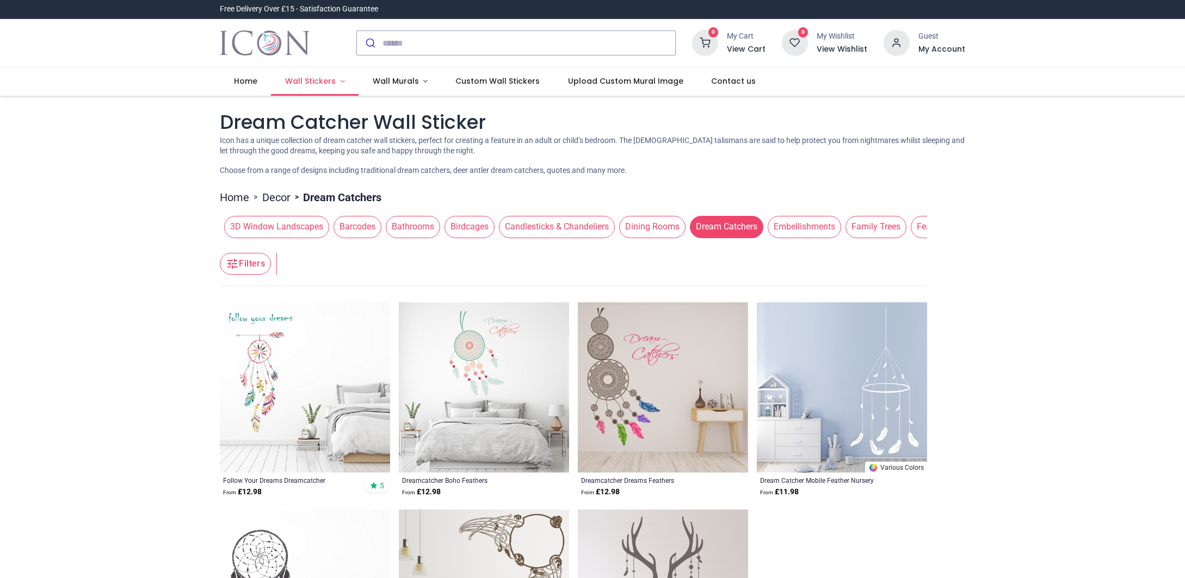
click at [313, 80] on span "Wall Stickers" at bounding box center [310, 81] width 51 height 11
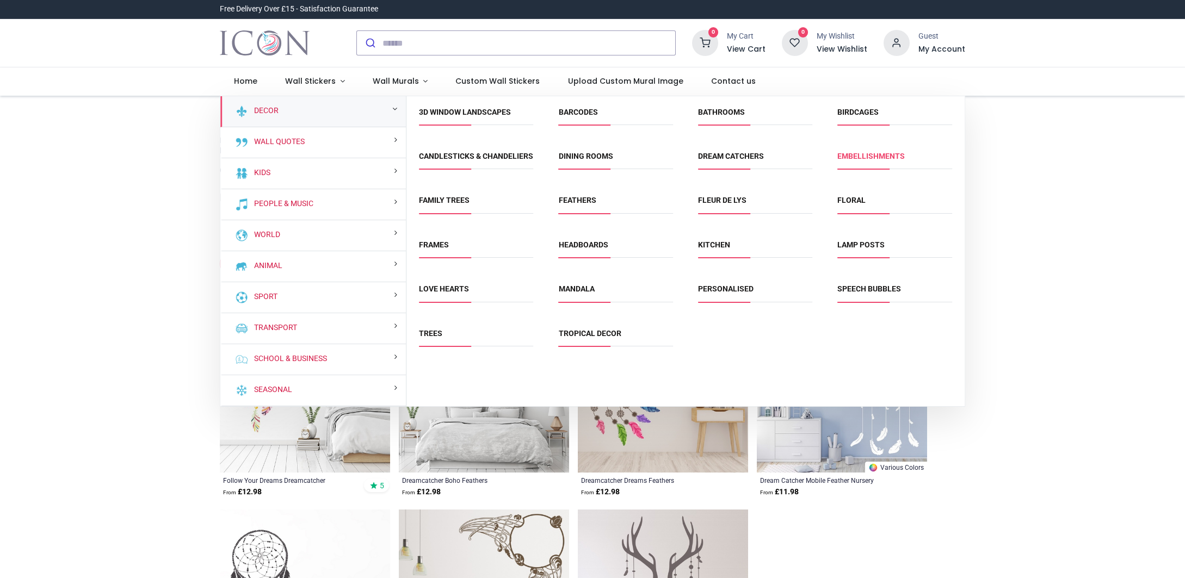
click at [866, 157] on link "Embellishments" at bounding box center [870, 156] width 67 height 9
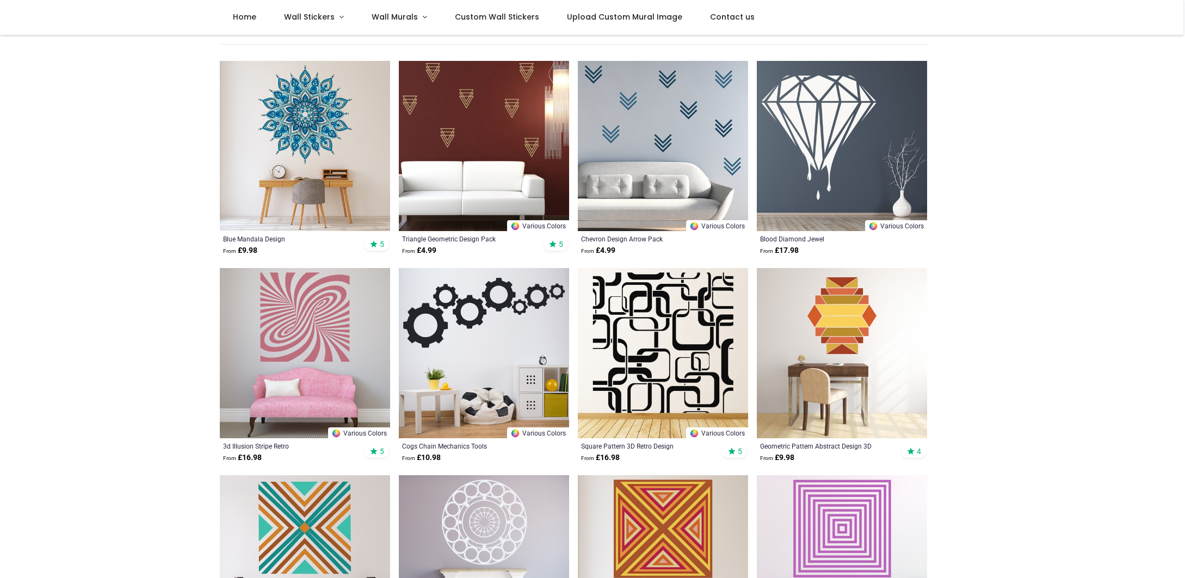
scroll to position [187, 0]
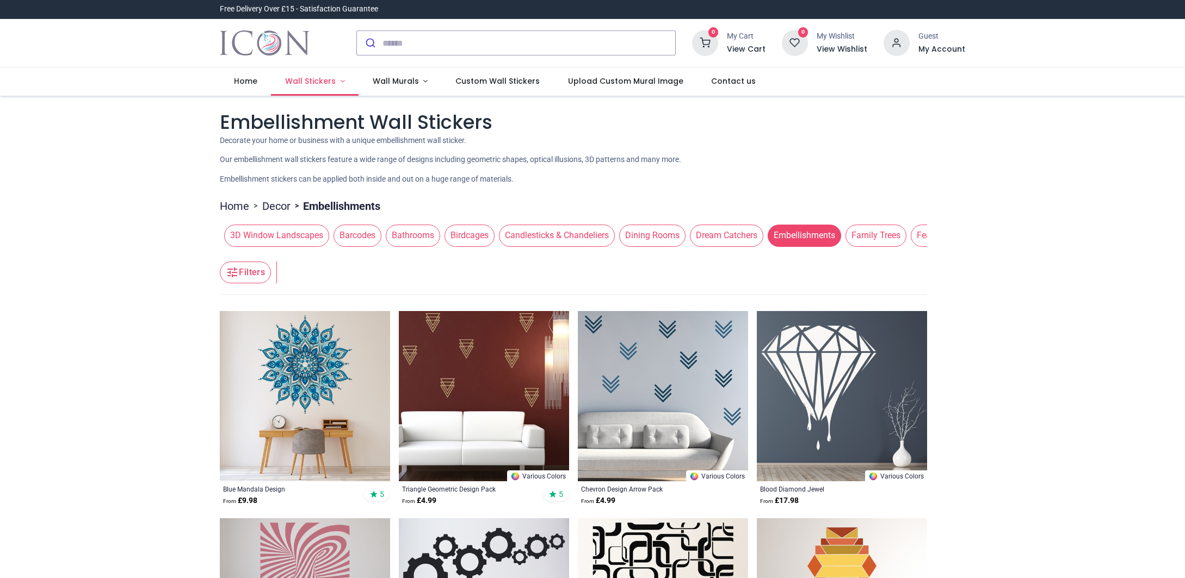
click at [313, 79] on span "Wall Stickers" at bounding box center [310, 81] width 51 height 11
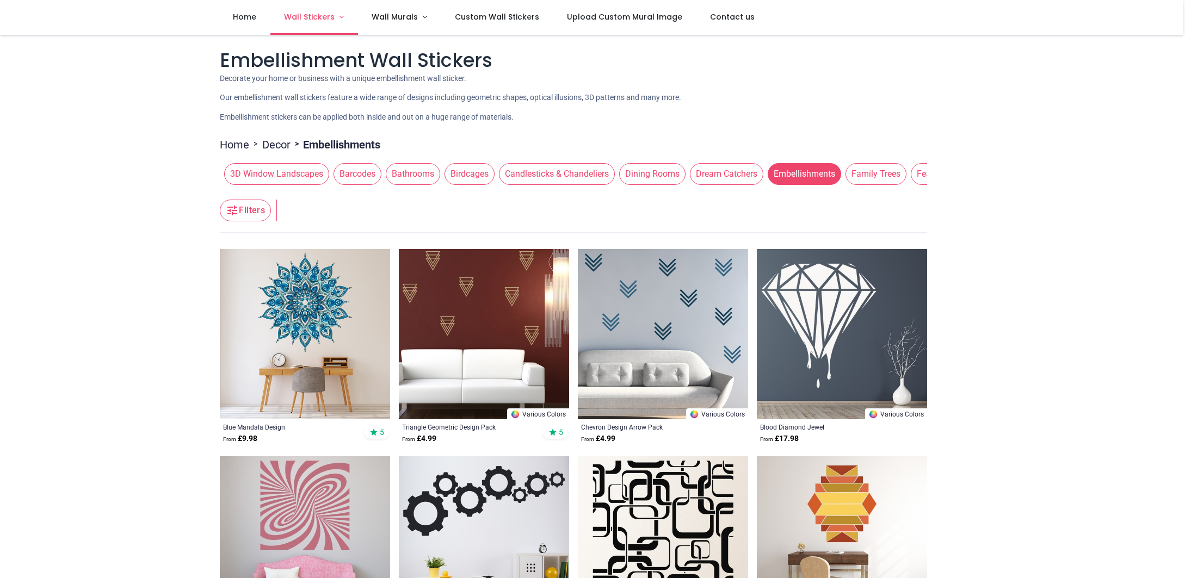
scroll to position [1, 0]
click at [315, 19] on span "Wall Stickers" at bounding box center [309, 16] width 51 height 11
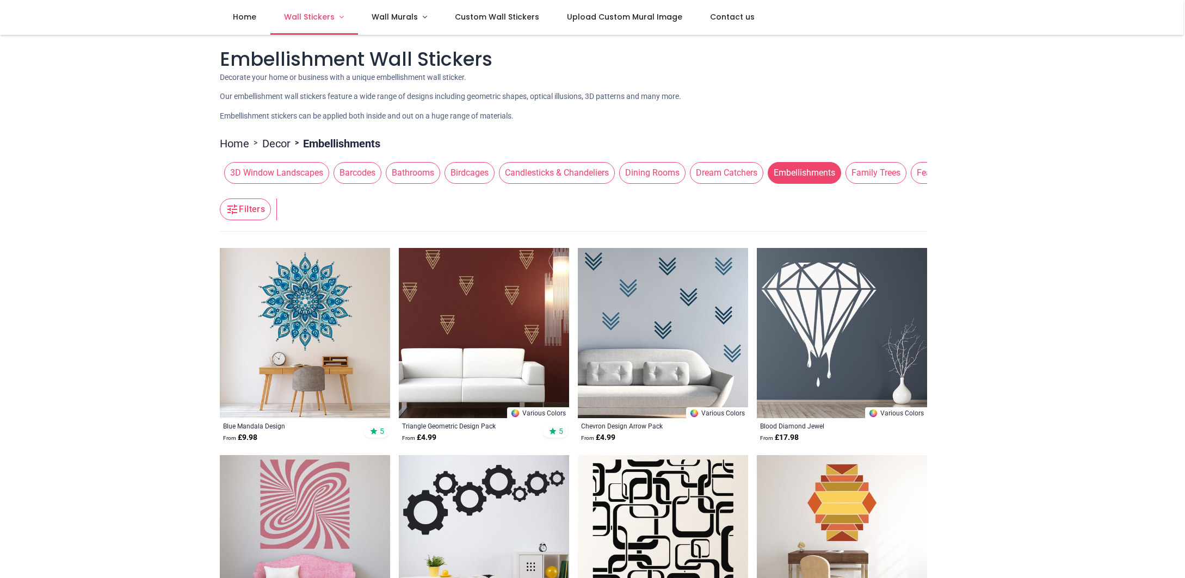
click at [306, 20] on span "Wall Stickers" at bounding box center [309, 16] width 51 height 11
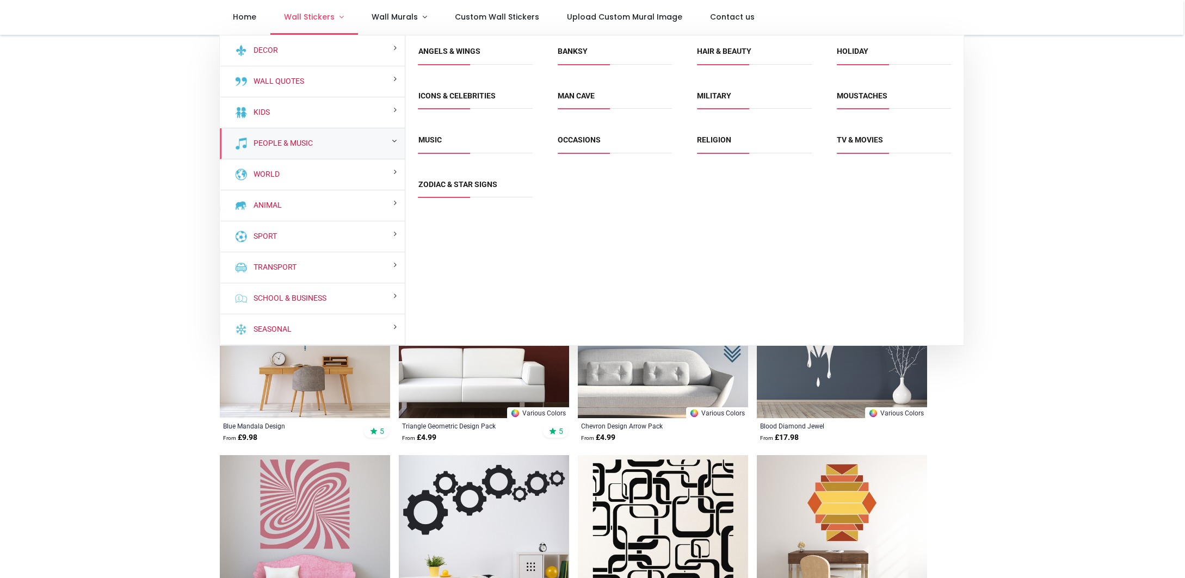
scroll to position [5, 0]
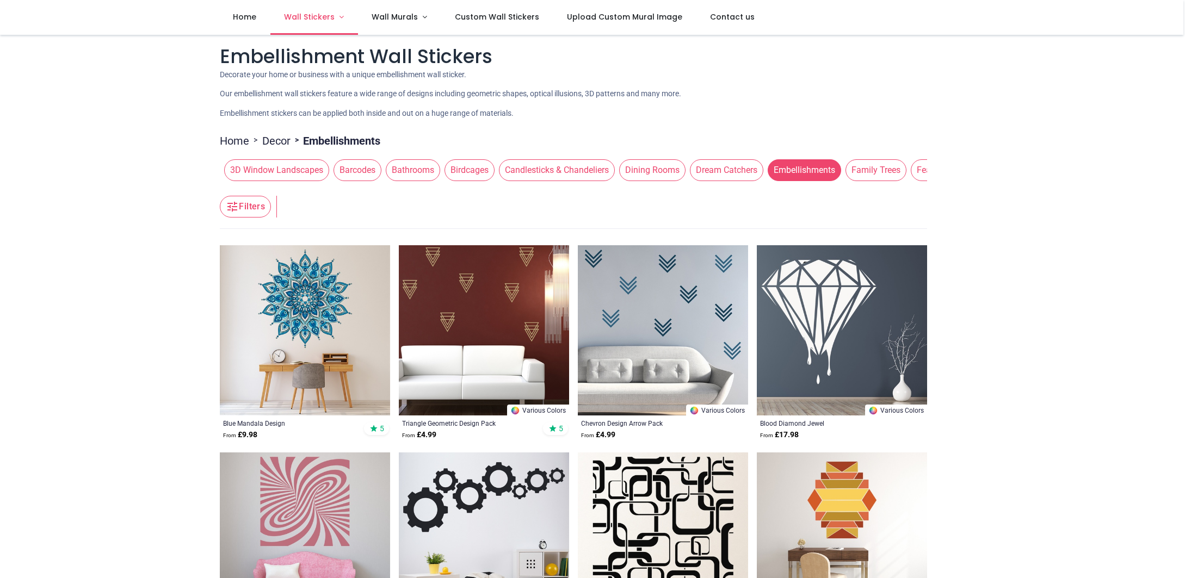
click at [306, 20] on span "Wall Stickers" at bounding box center [309, 16] width 51 height 11
click at [334, 18] on span "Wall Stickers" at bounding box center [310, 16] width 53 height 11
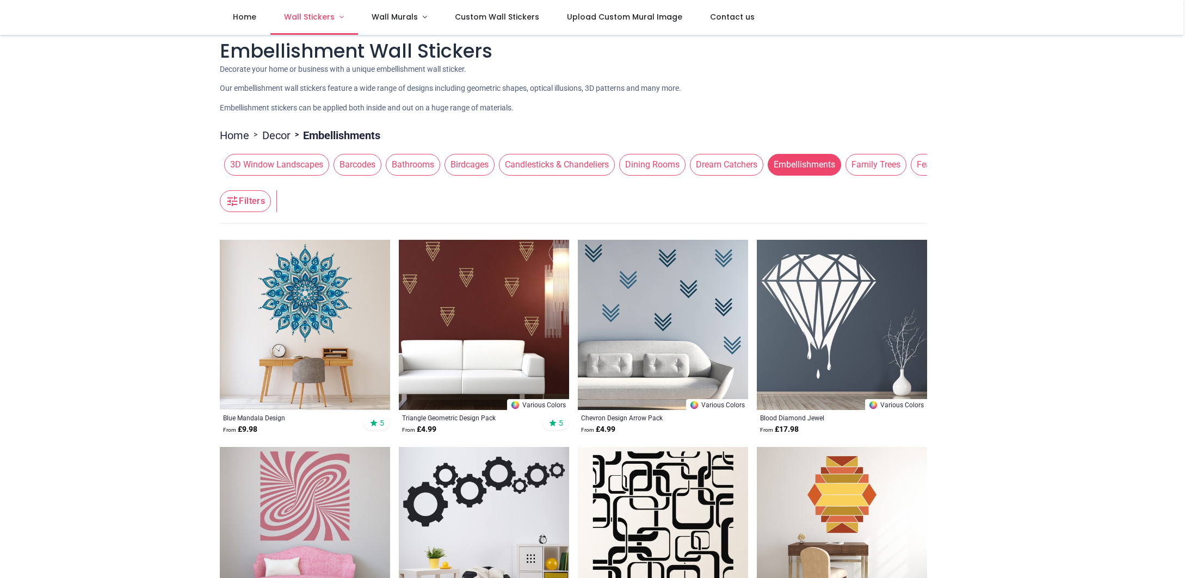
scroll to position [11, 0]
click at [334, 18] on span "Wall Stickers" at bounding box center [310, 16] width 53 height 11
click at [348, 14] on link "Wall Stickers" at bounding box center [314, 17] width 88 height 35
click at [331, 16] on span "Wall Stickers" at bounding box center [309, 16] width 51 height 11
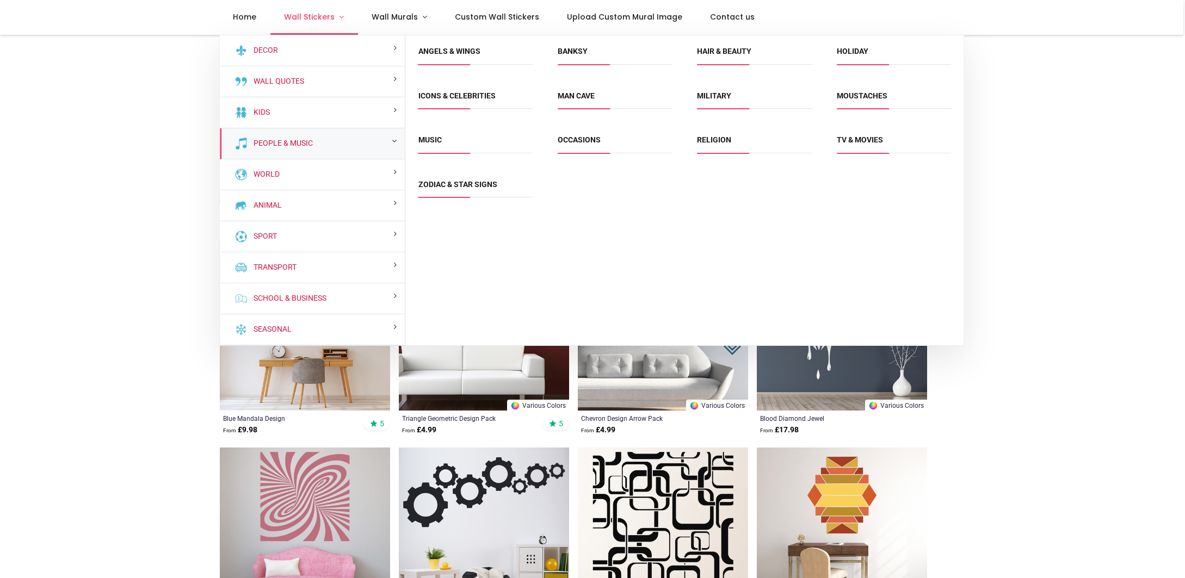
scroll to position [11, 0]
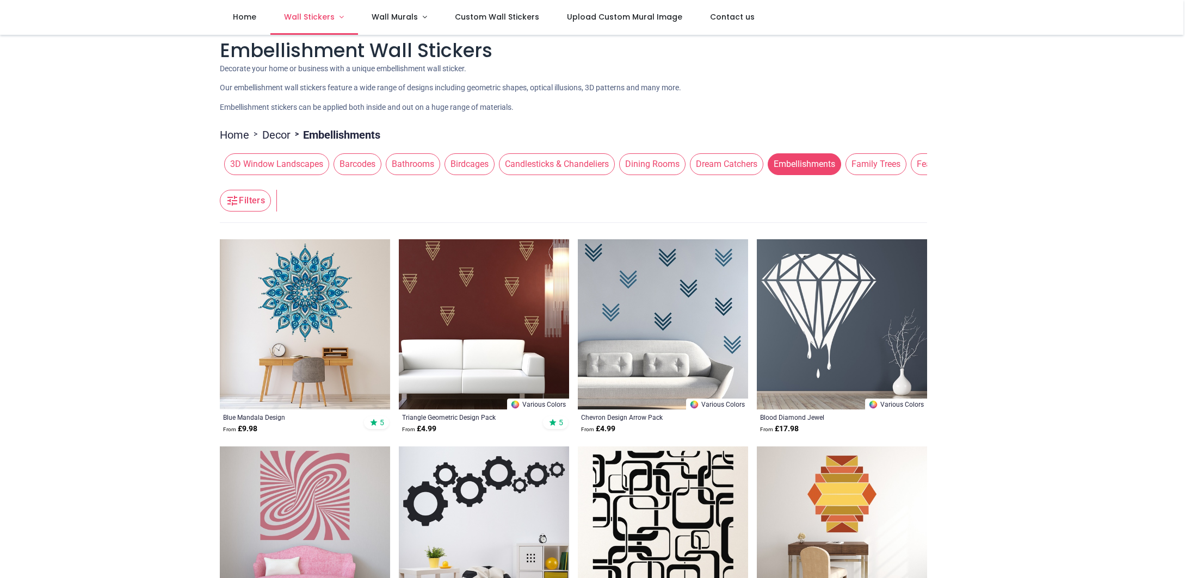
click at [331, 16] on span "Wall Stickers" at bounding box center [309, 16] width 51 height 11
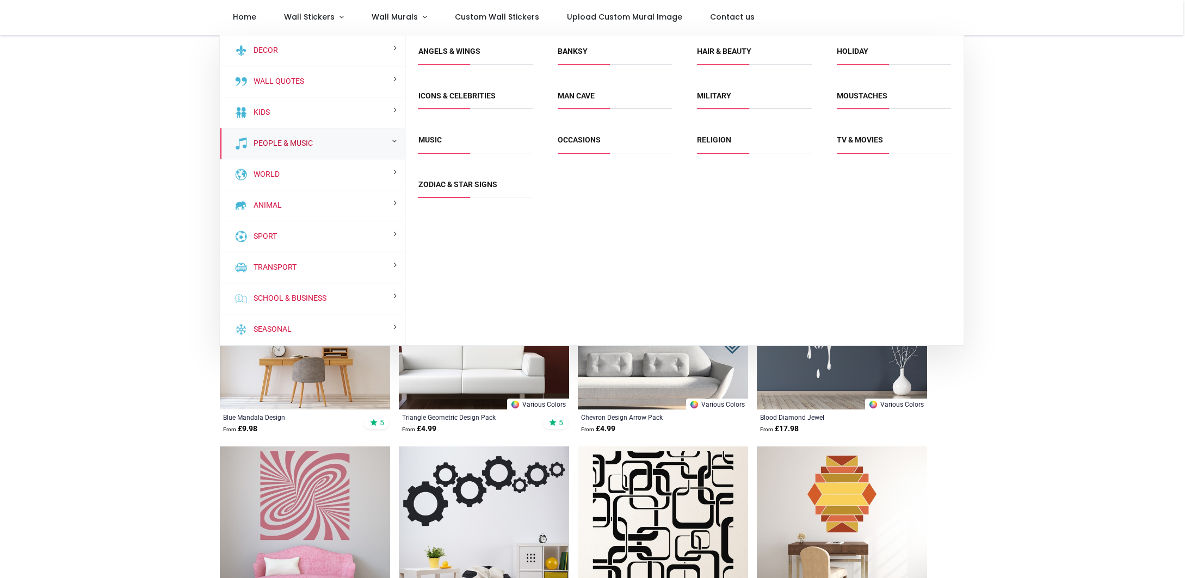
click at [289, 143] on link "People & Music" at bounding box center [281, 143] width 64 height 11
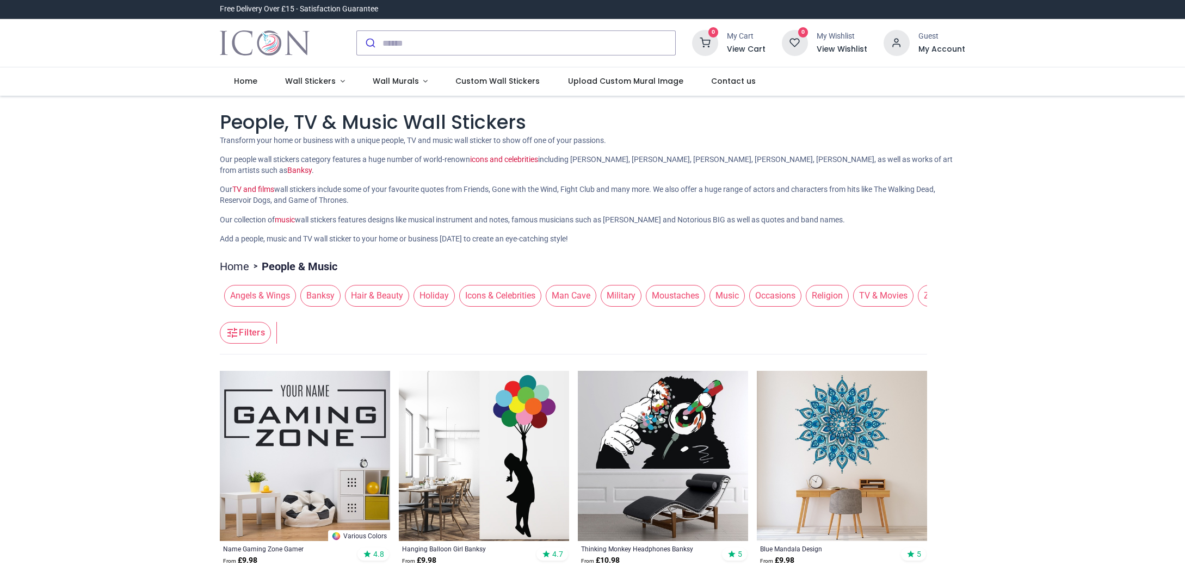
click at [261, 294] on span "Angels & Wings" at bounding box center [260, 296] width 72 height 22
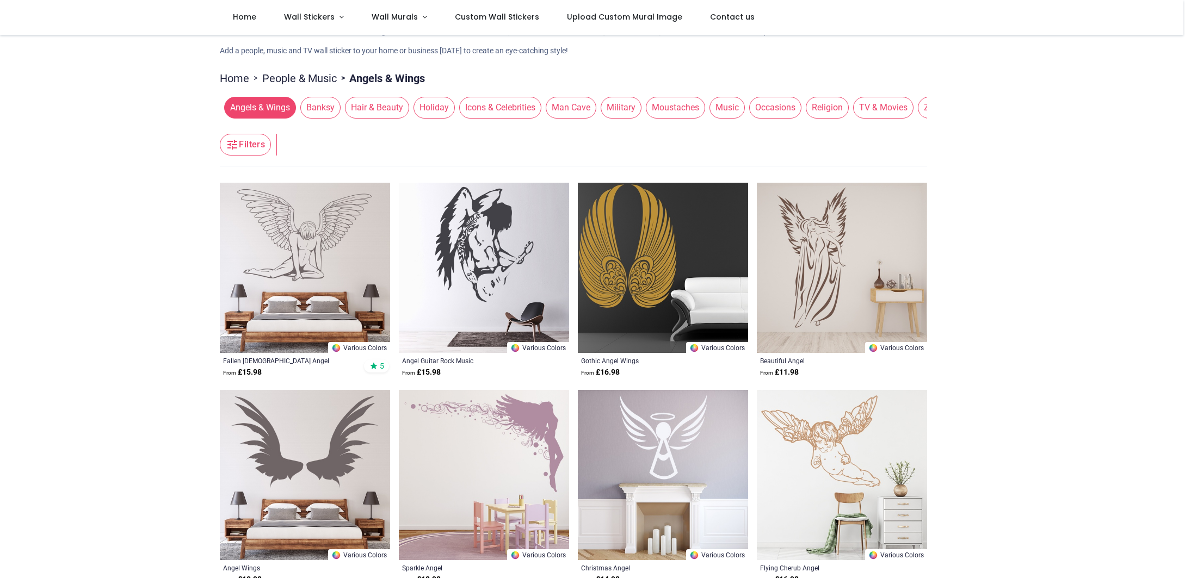
scroll to position [126, 0]
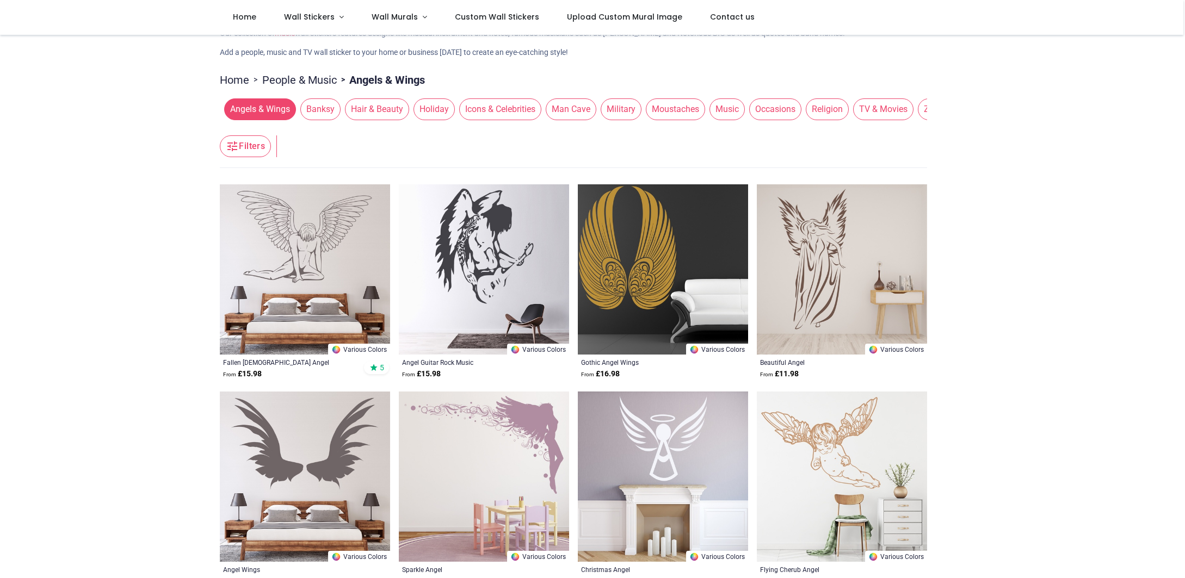
click at [311, 114] on span "Banksy" at bounding box center [320, 109] width 40 height 22
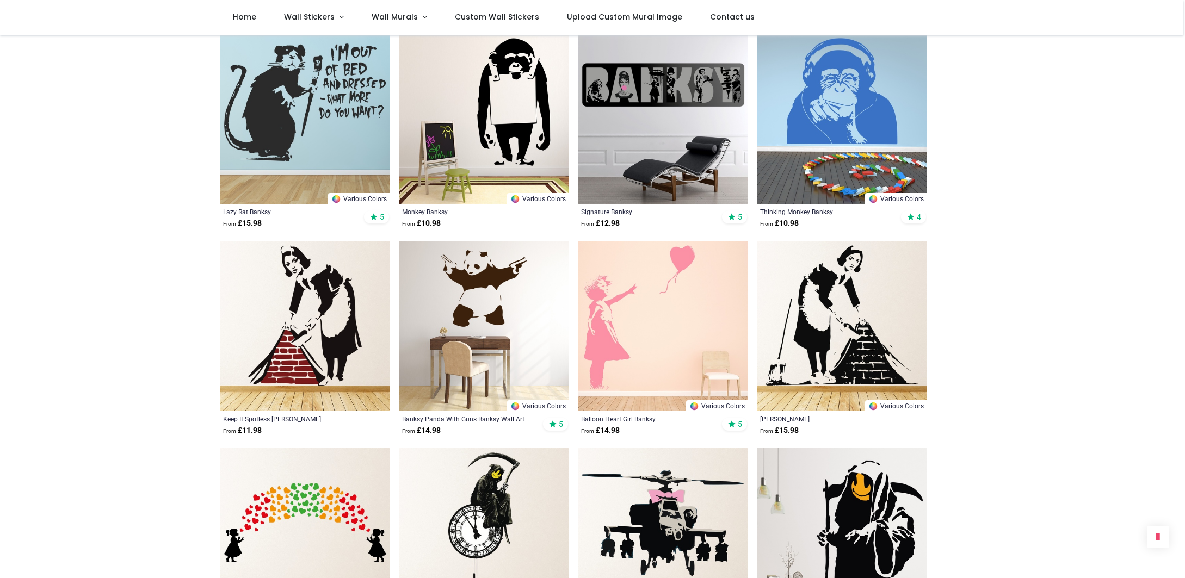
scroll to position [495, 0]
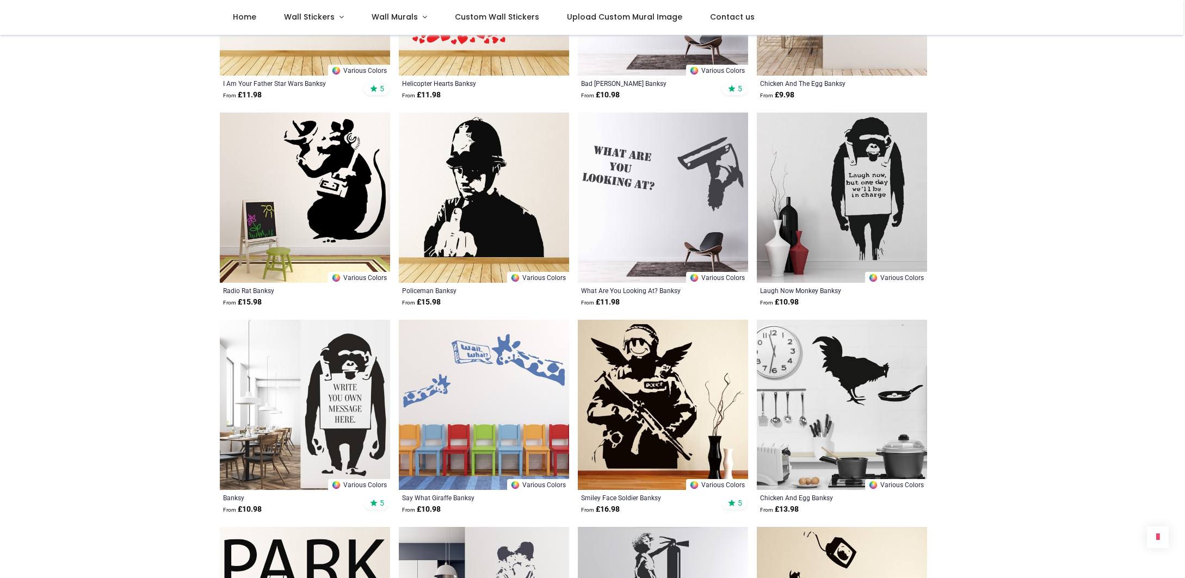
scroll to position [2481, 0]
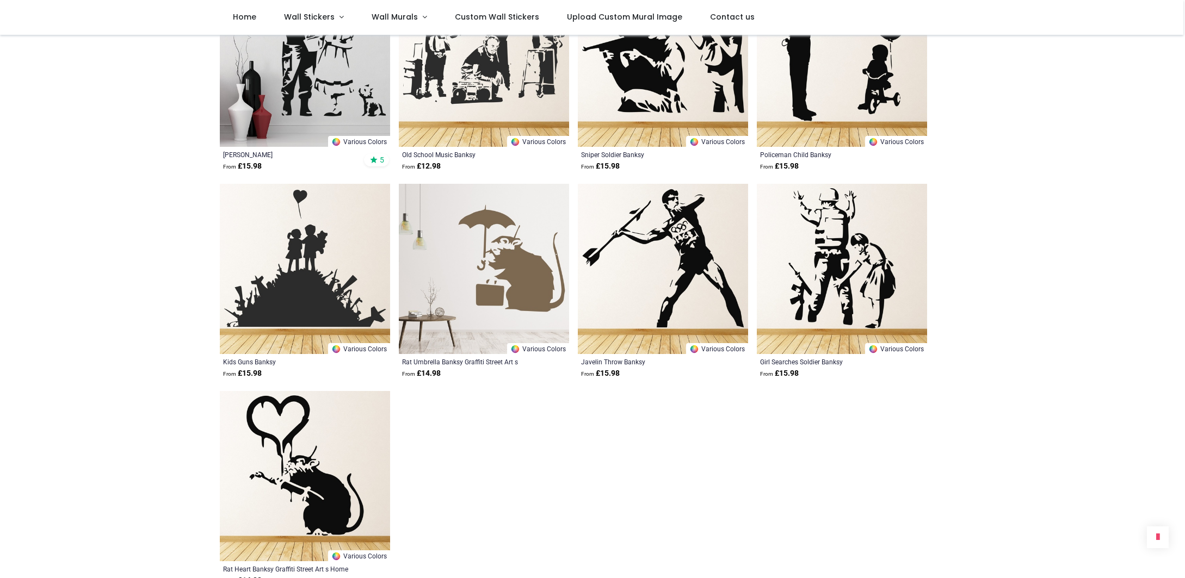
scroll to position [3237, 0]
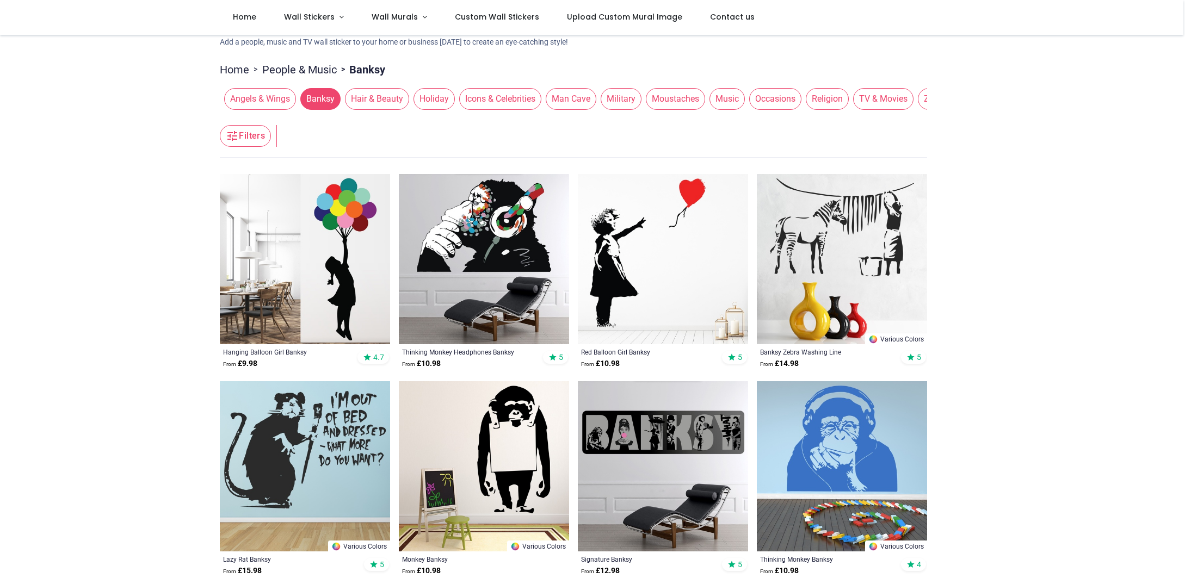
scroll to position [134, 0]
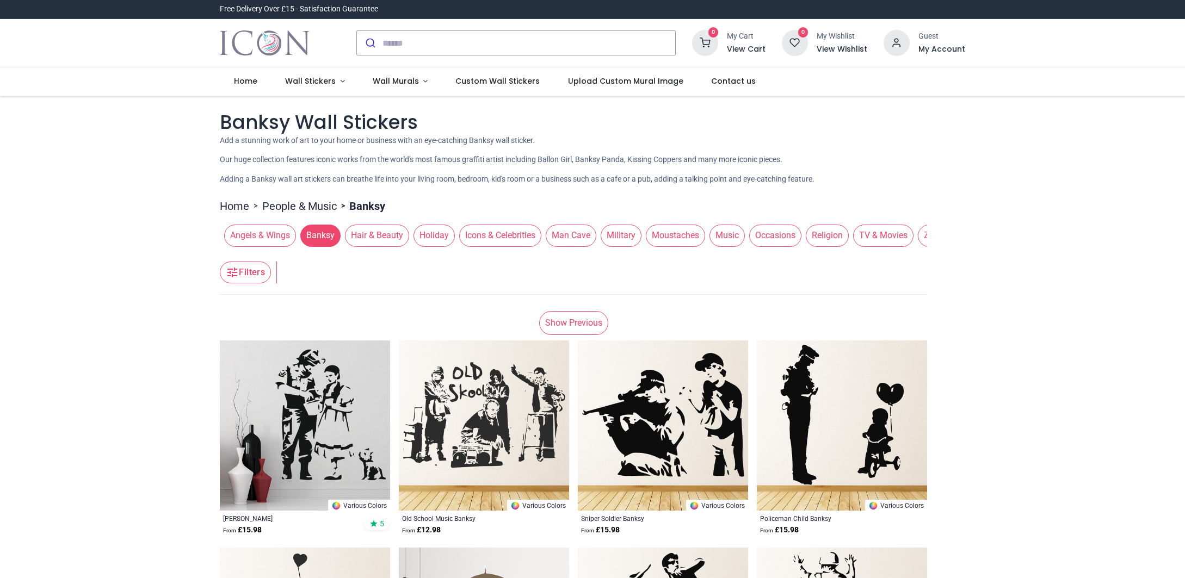
click at [918, 243] on span "Zodiac & Star Signs" at bounding box center [962, 236] width 88 height 22
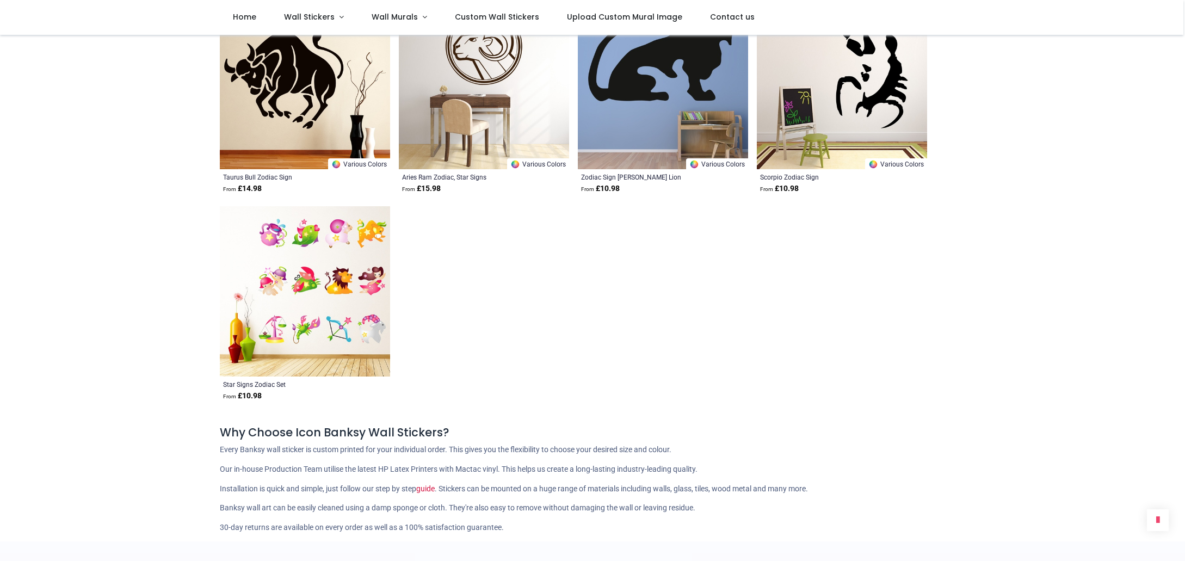
scroll to position [2535, 0]
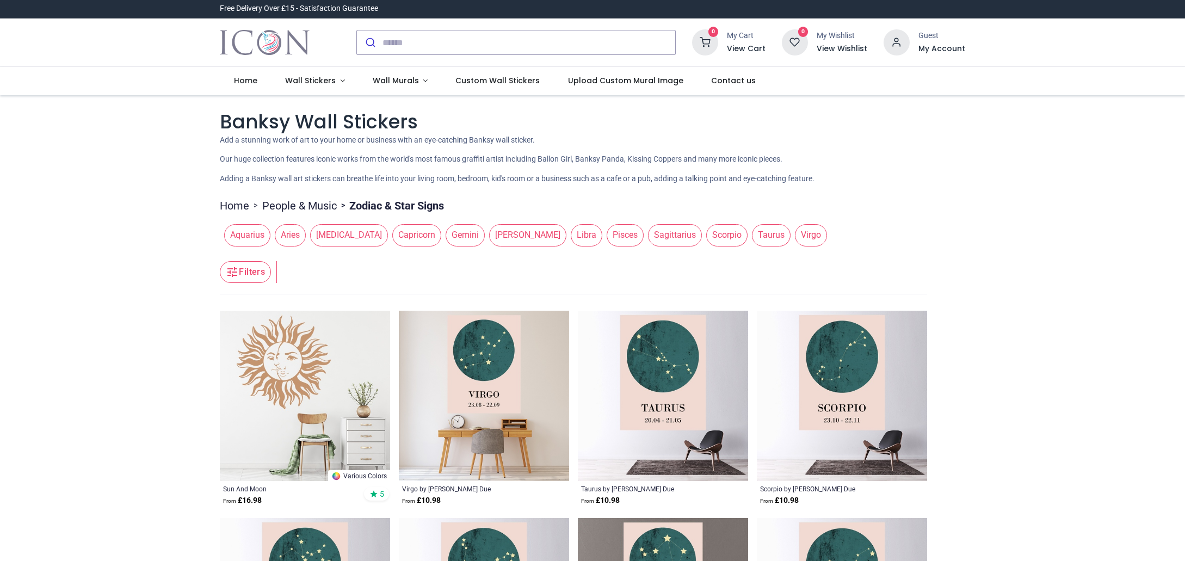
click at [298, 206] on link "People & Music" at bounding box center [299, 206] width 75 height 15
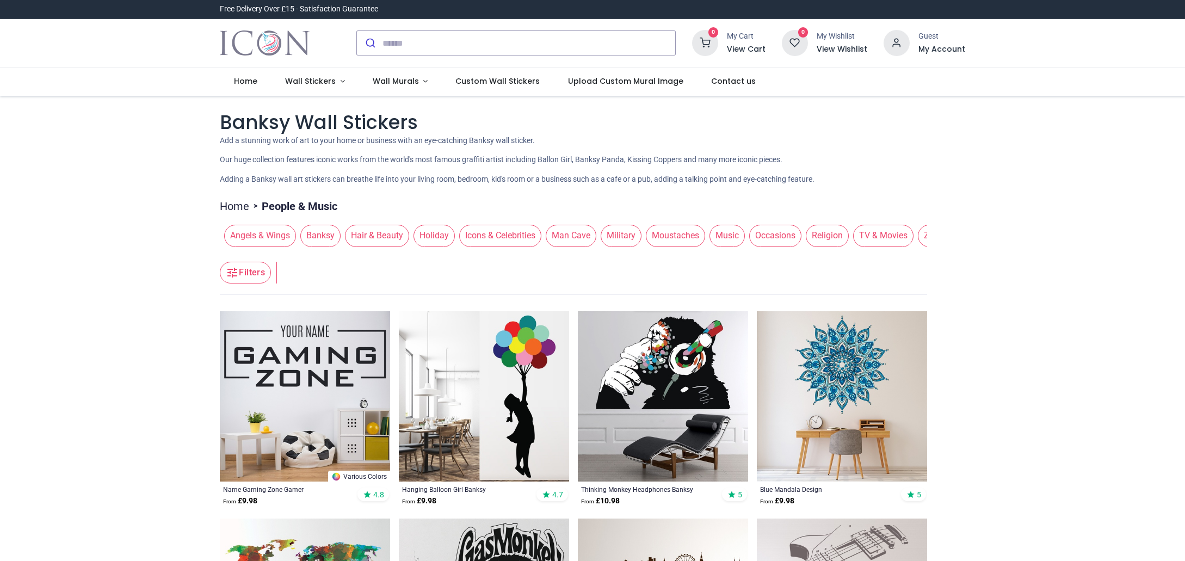
click at [232, 206] on link "Home" at bounding box center [234, 206] width 29 height 15
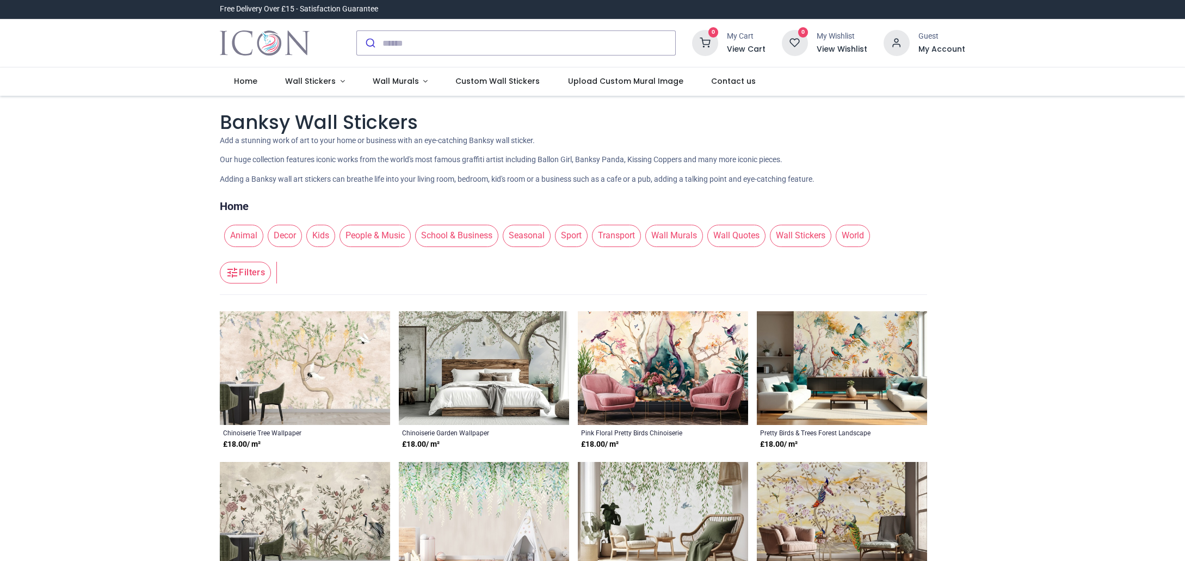
click at [520, 235] on span "Seasonal" at bounding box center [527, 236] width 48 height 22
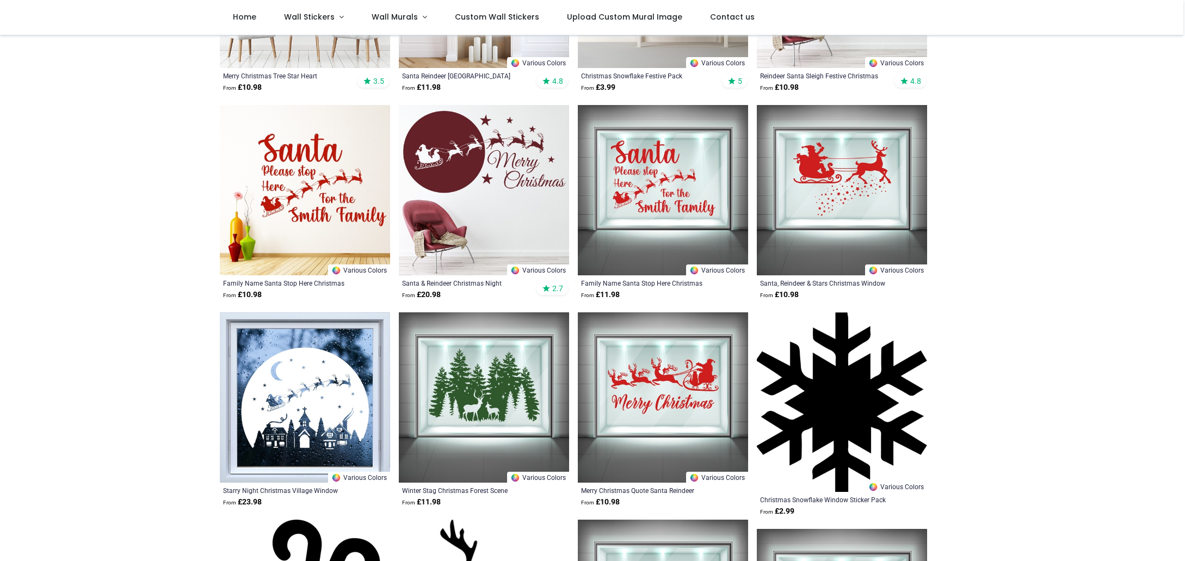
scroll to position [356, 0]
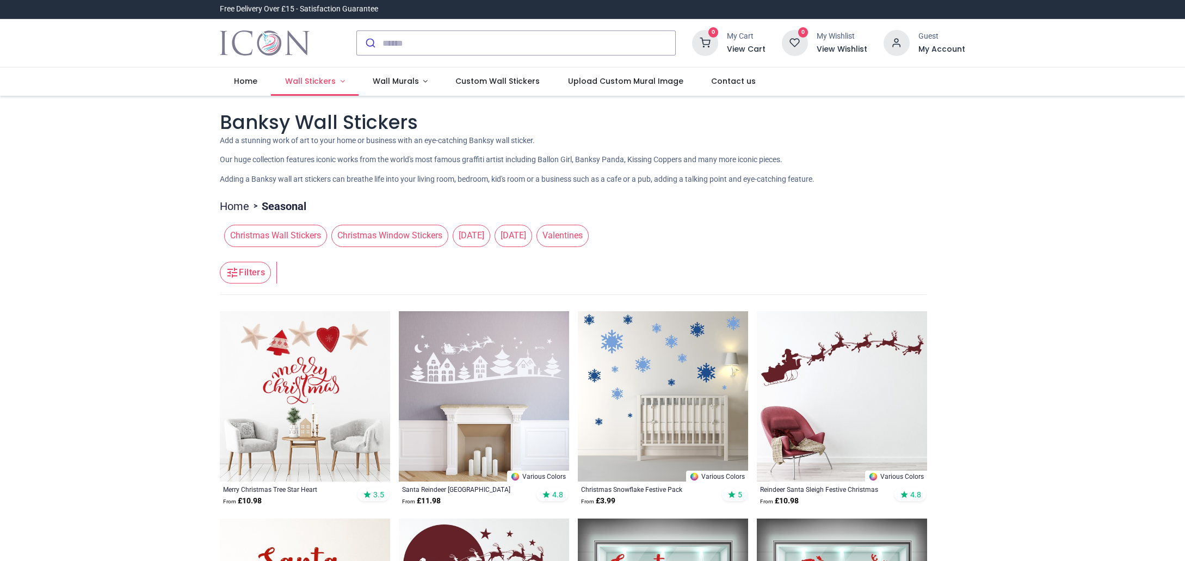
click at [313, 80] on span "Wall Stickers" at bounding box center [310, 81] width 51 height 11
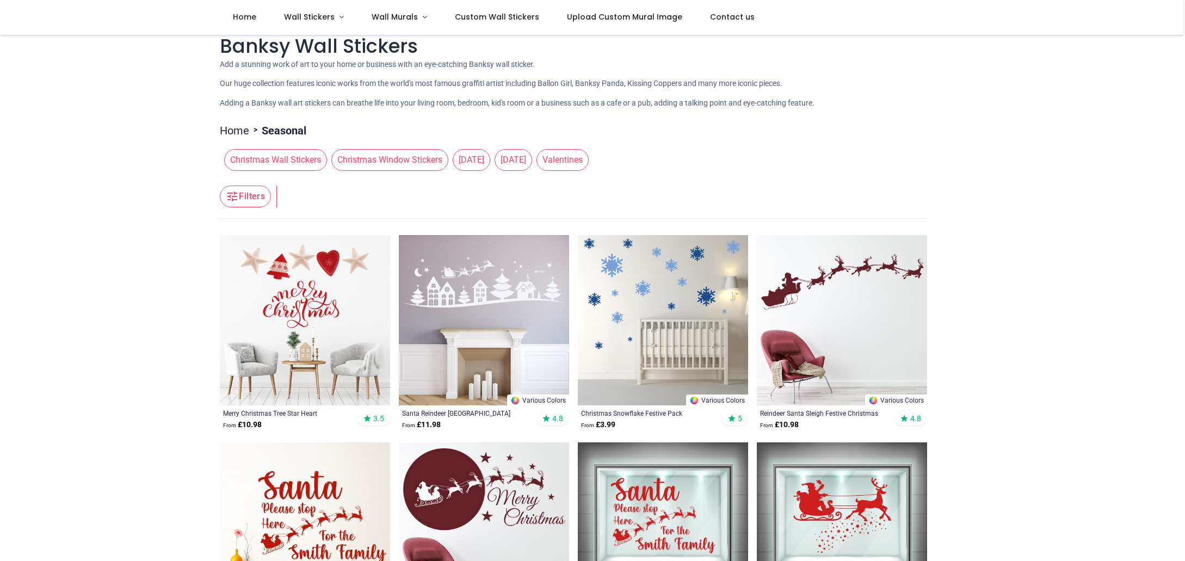
scroll to position [15, 0]
click at [312, 19] on span "Wall Stickers" at bounding box center [309, 16] width 51 height 11
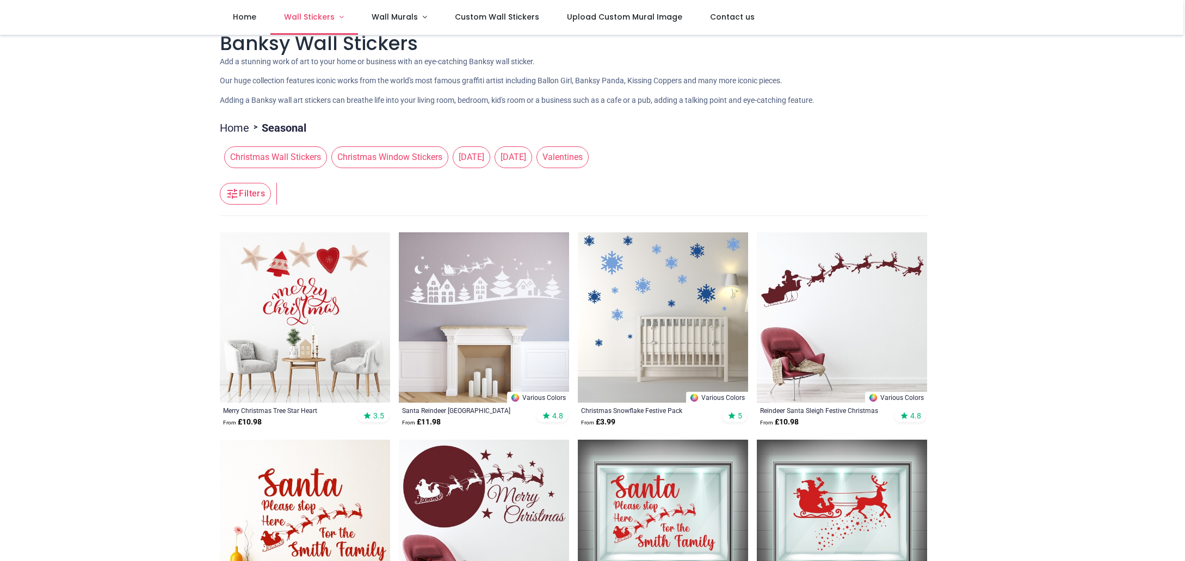
scroll to position [17, 0]
click at [312, 19] on span "Wall Stickers" at bounding box center [309, 16] width 51 height 11
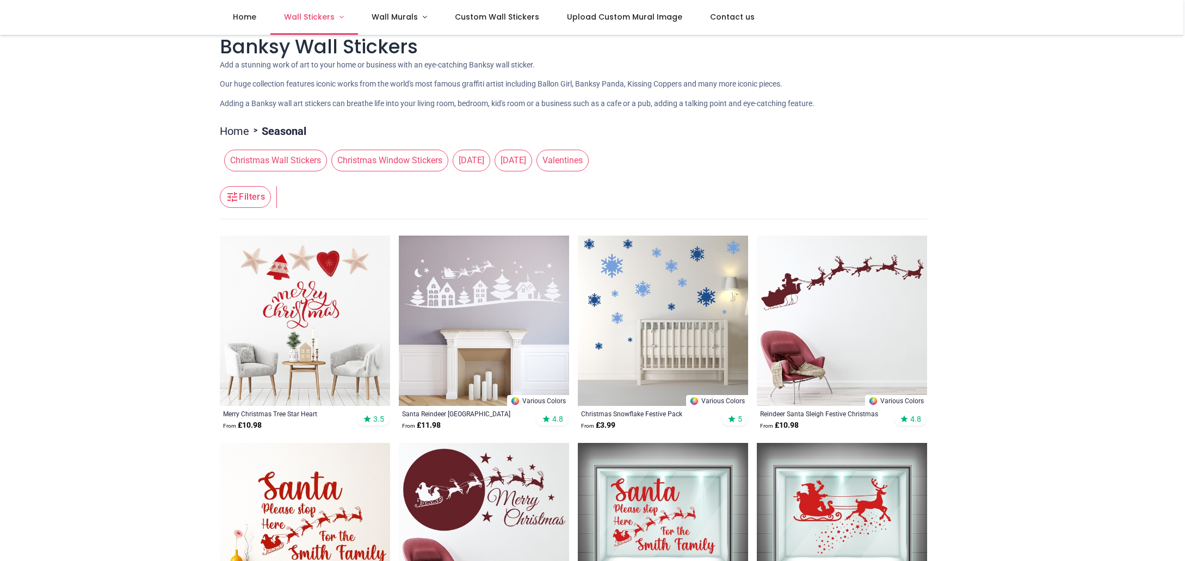
scroll to position [14, 0]
click at [339, 21] on link "Wall Stickers" at bounding box center [314, 17] width 88 height 35
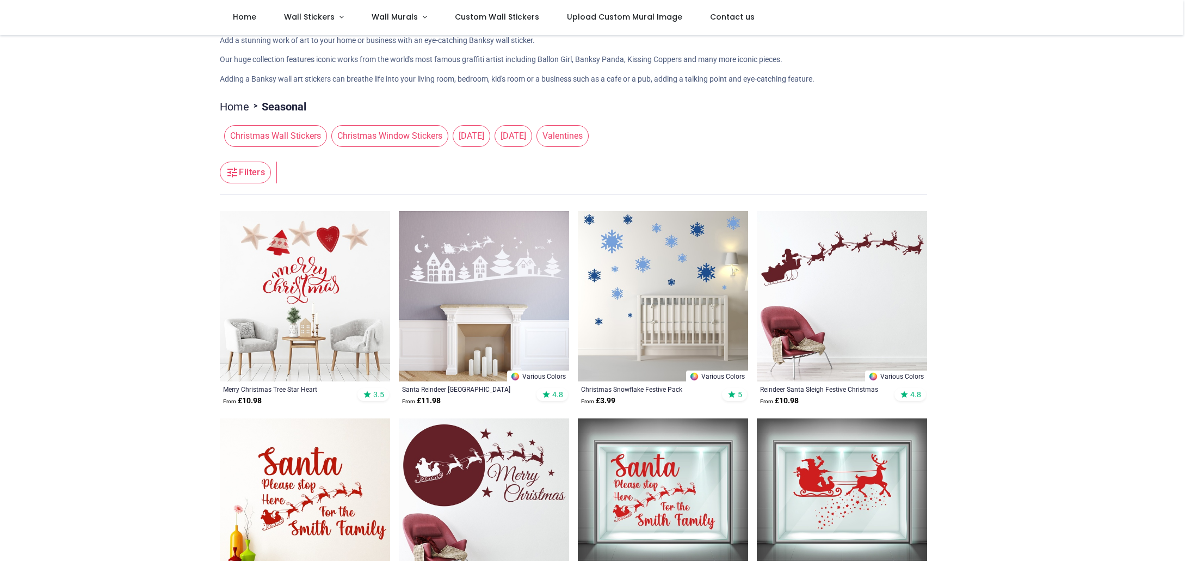
scroll to position [39, 0]
